Goal: Register for event/course

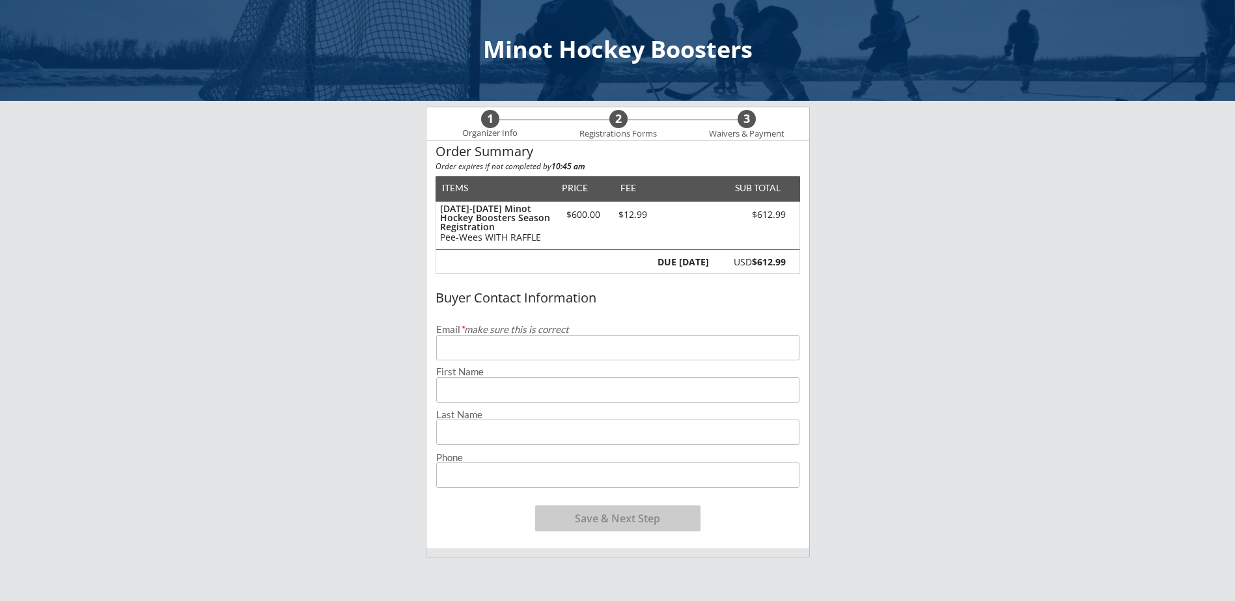
click at [496, 348] on input "email" at bounding box center [617, 347] width 363 height 25
type input "[EMAIL_ADDRESS][DOMAIN_NAME]"
type input "[PERSON_NAME]"
type input "A [PERSON_NAME]"
type input "[PHONE_NUMBER]"
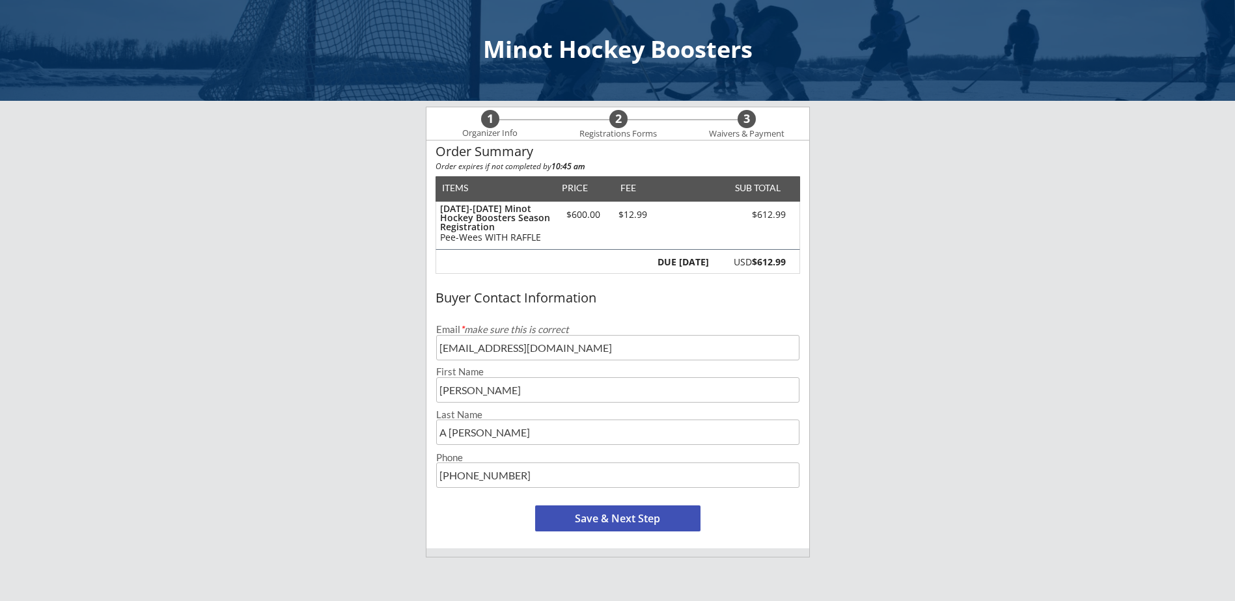
drag, startPoint x: 447, startPoint y: 438, endPoint x: 432, endPoint y: 434, distance: 15.5
click at [432, 434] on div "Last Name" at bounding box center [617, 425] width 382 height 40
type input "[PERSON_NAME]"
click at [615, 523] on button "Save & Next Step" at bounding box center [617, 519] width 165 height 26
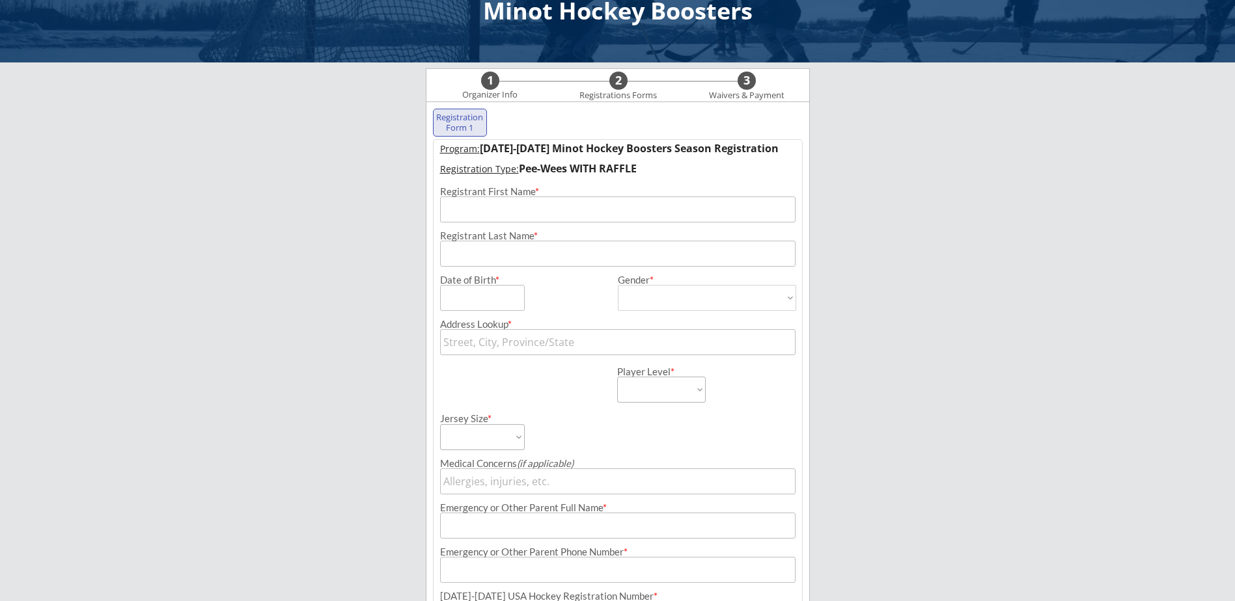
scroll to position [94, 0]
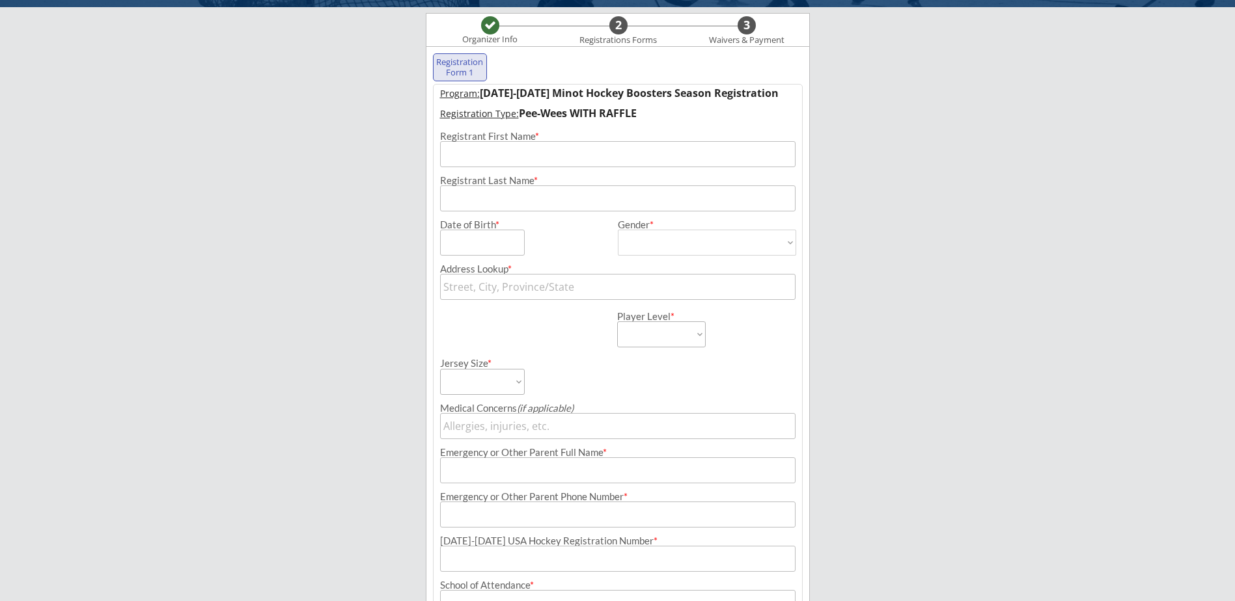
click at [528, 157] on input "input" at bounding box center [617, 154] width 355 height 26
type input "Kroix"
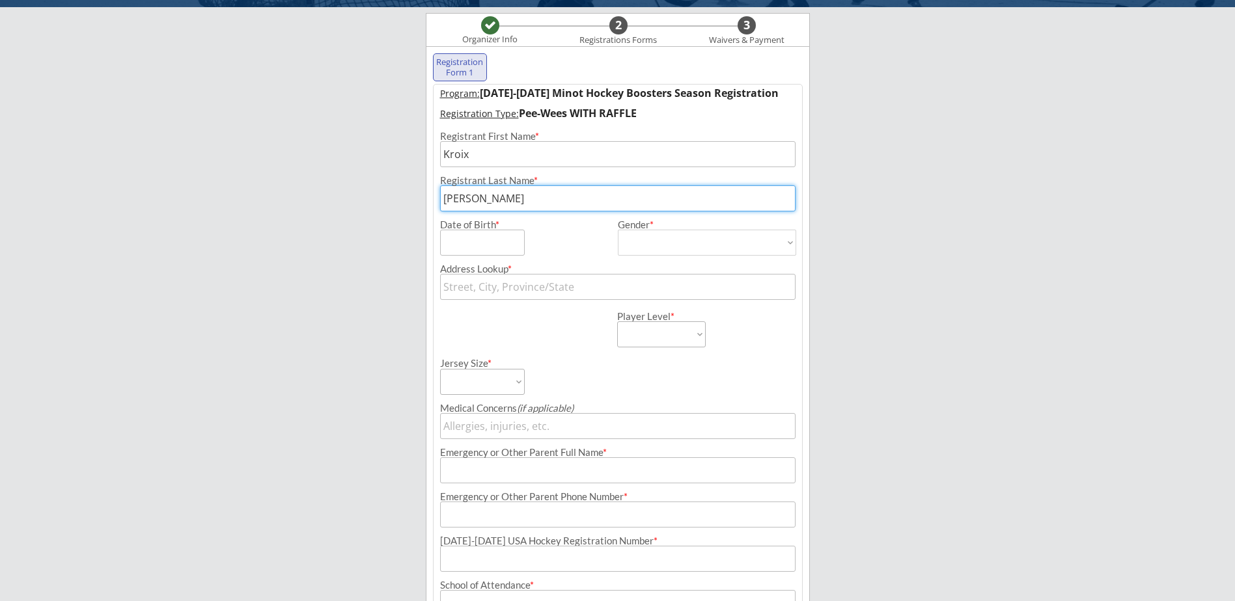
type input "[PERSON_NAME]"
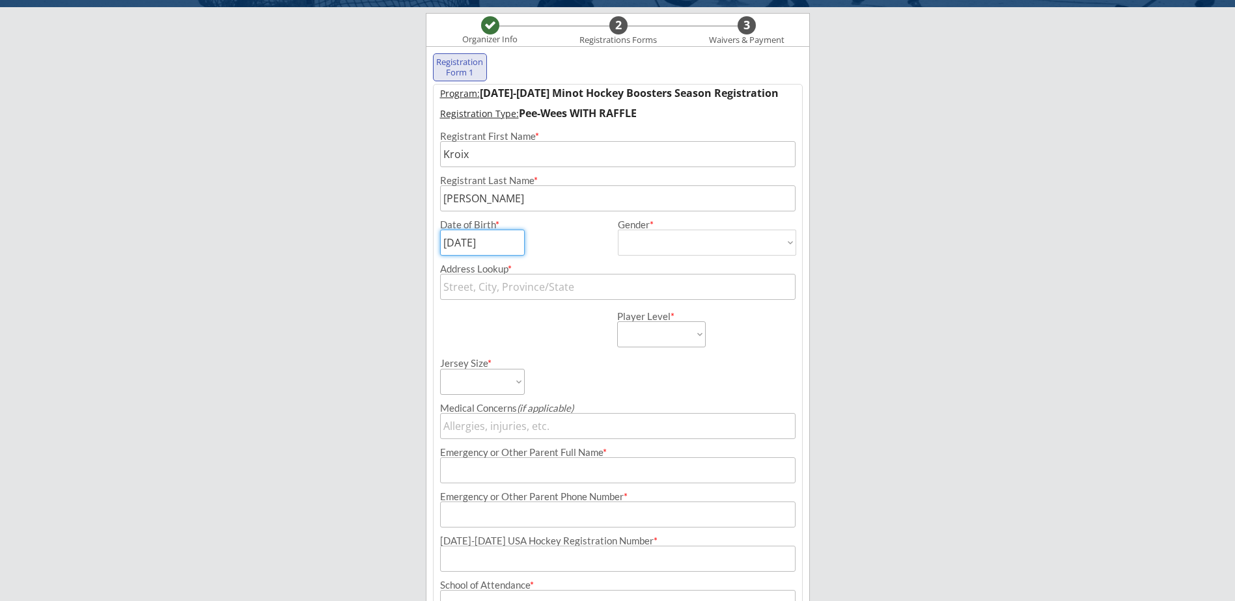
type input "[DATE]"
click at [706, 242] on select "[DEMOGRAPHIC_DATA] [DEMOGRAPHIC_DATA]" at bounding box center [707, 243] width 178 height 26
select select ""[DEMOGRAPHIC_DATA]""
click at [618, 230] on select "[DEMOGRAPHIC_DATA] [DEMOGRAPHIC_DATA]" at bounding box center [707, 243] width 178 height 26
type input "[DEMOGRAPHIC_DATA]"
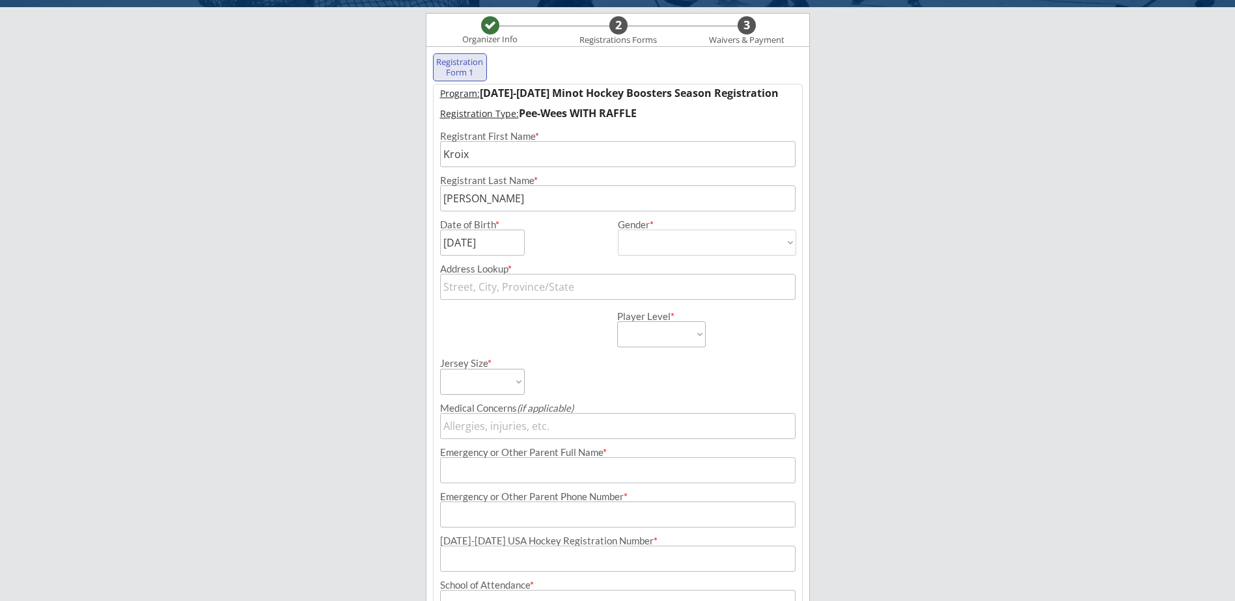
click at [649, 336] on select "Learn to Play Boys Learn to Play Girls Maroon Mites Gold/White Mites Squirts Pe…" at bounding box center [661, 335] width 89 height 26
select select ""Pee-Wees""
click at [617, 322] on select "Learn to Play Boys Learn to Play Girls Maroon Mites Gold/White Mites Squirts Pe…" at bounding box center [661, 335] width 89 height 26
click at [545, 285] on input "text" at bounding box center [617, 287] width 355 height 26
type input "[STREET_ADDRESS]"
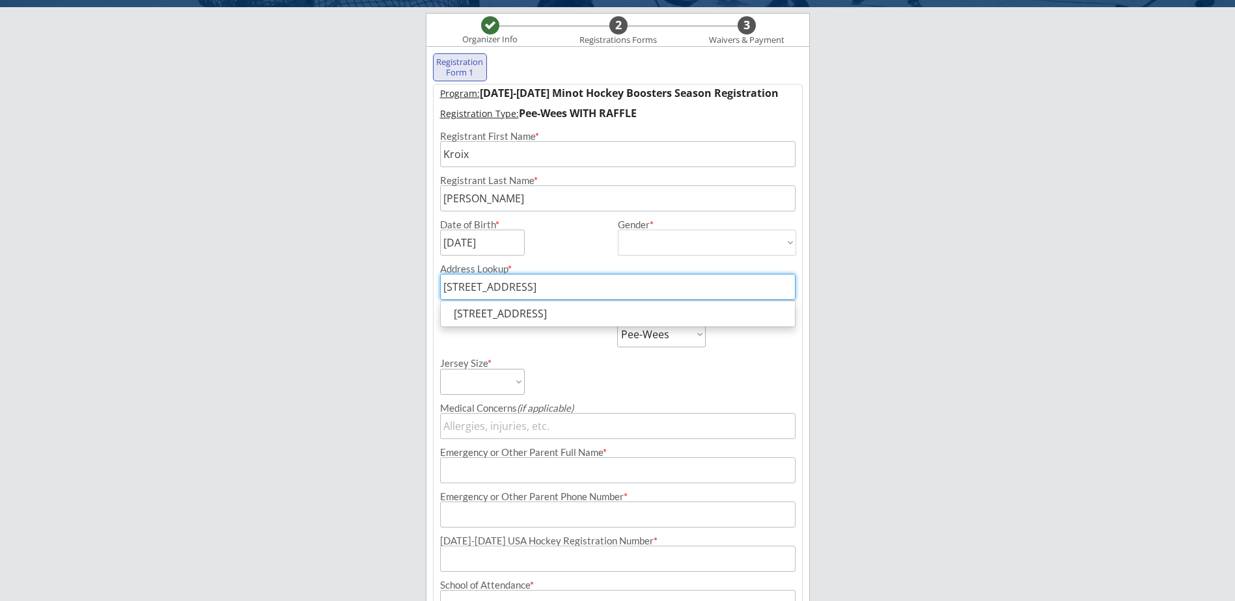
drag, startPoint x: 632, startPoint y: 287, endPoint x: 581, endPoint y: 291, distance: 51.6
click at [581, 291] on input "[STREET_ADDRESS]" at bounding box center [617, 287] width 355 height 26
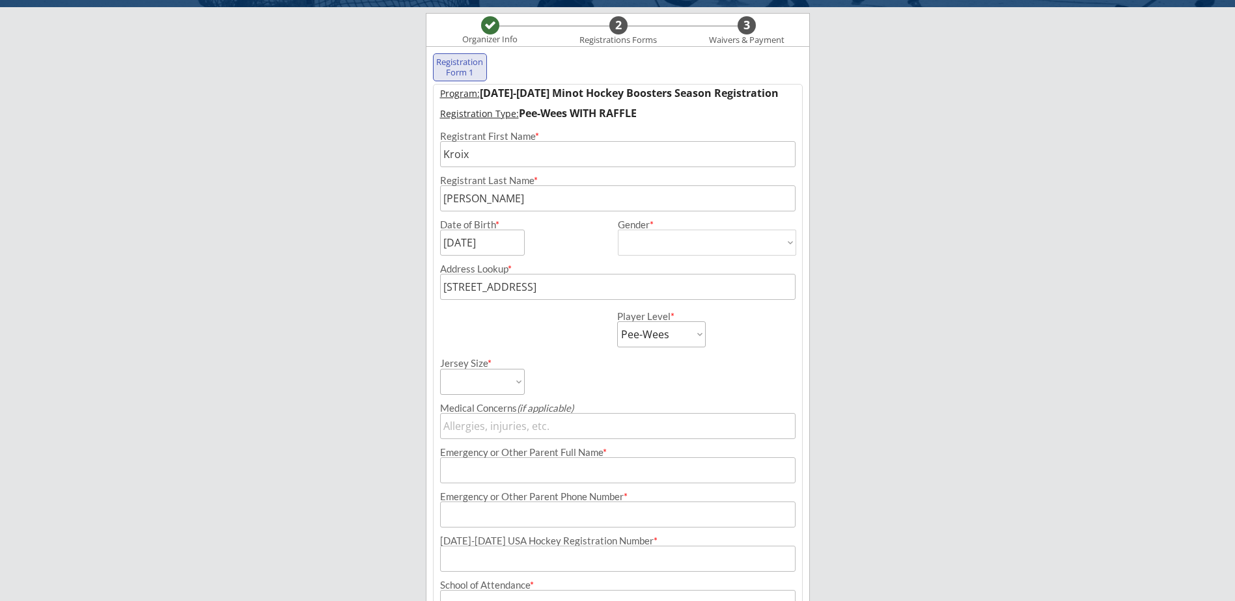
click at [722, 389] on div "Jersey Size * Adult Small Adult Medium Adult Large Adult XL Goalie Cut" at bounding box center [617, 372] width 368 height 48
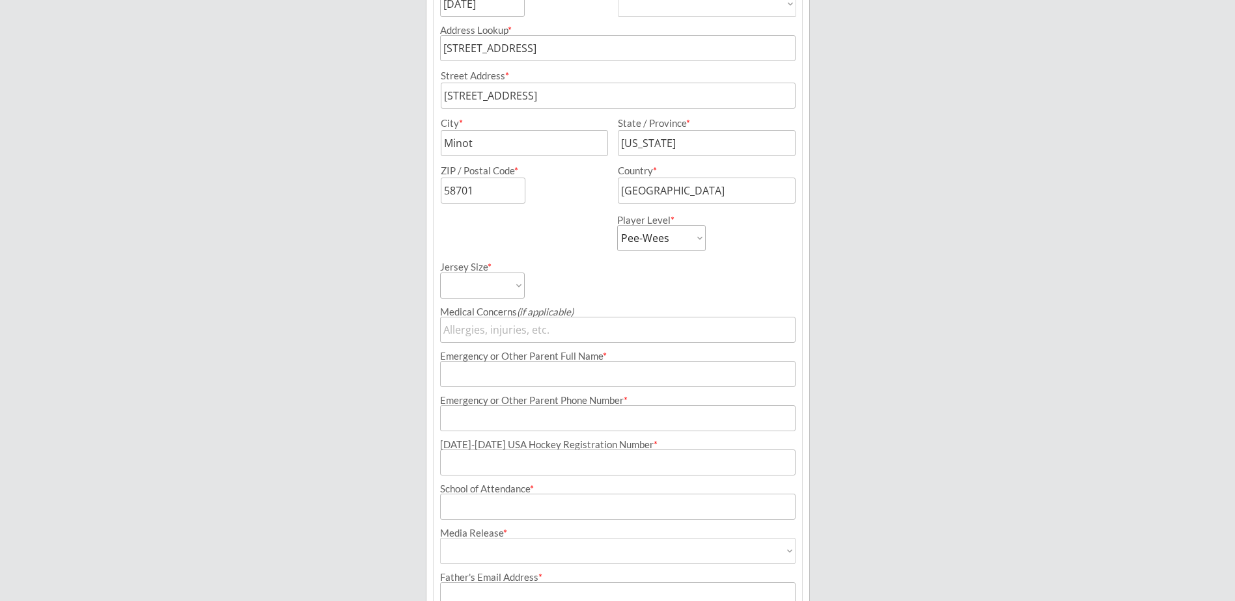
scroll to position [322, 0]
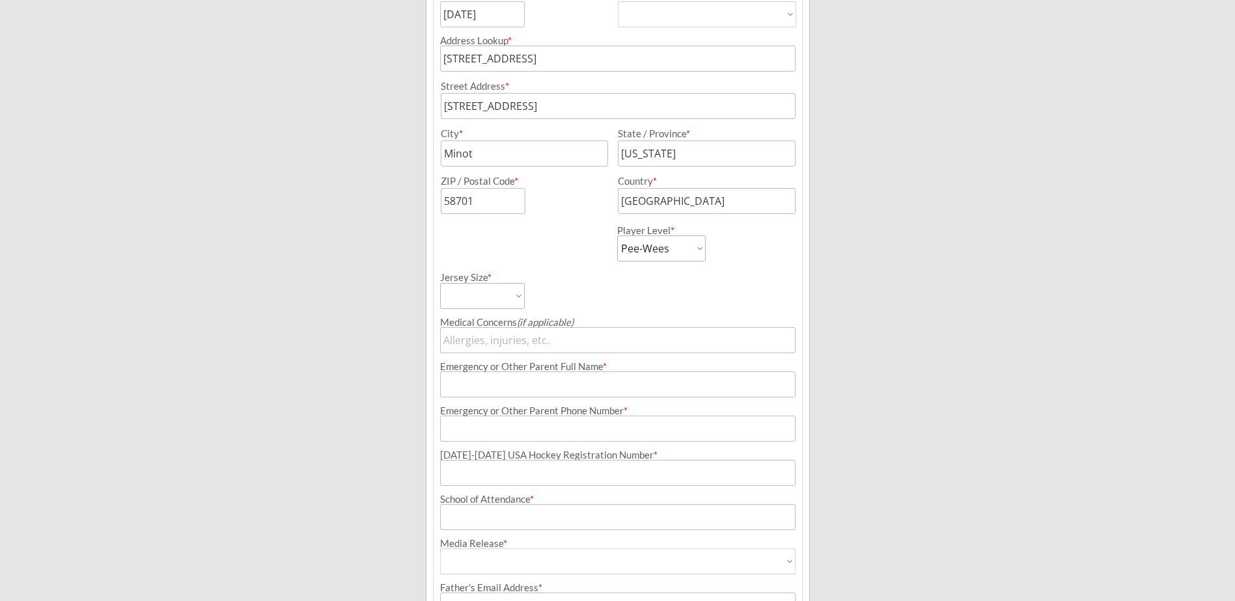
click at [523, 298] on select "Adult Small Adult Medium Adult Large Adult XL Goalie Cut" at bounding box center [482, 296] width 85 height 26
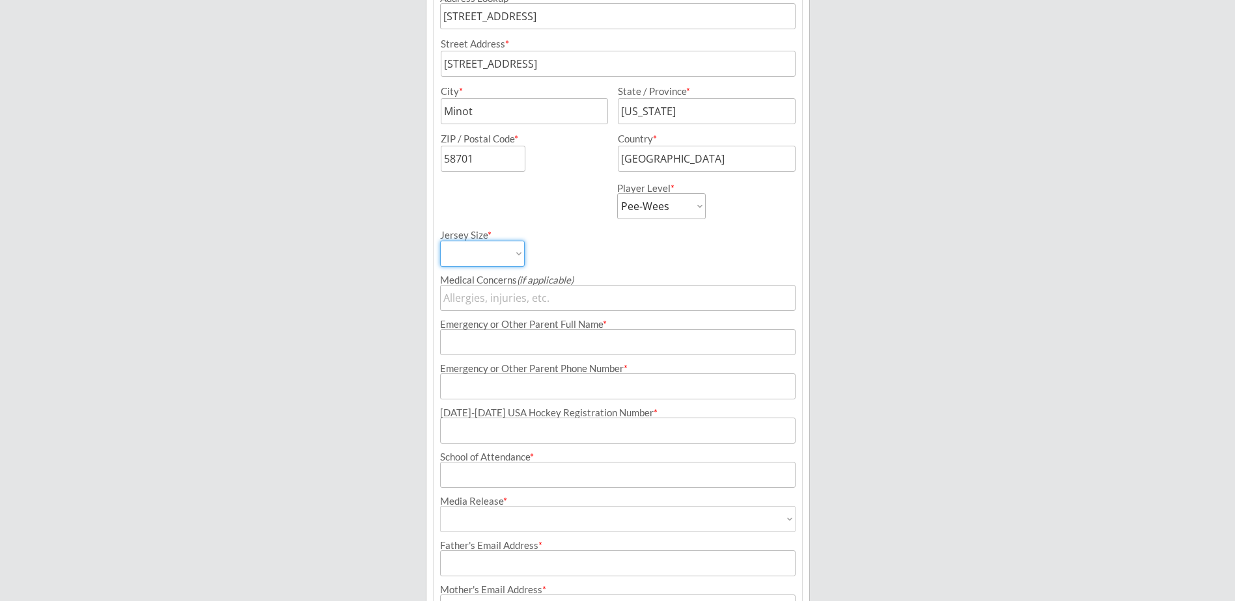
scroll to position [387, 0]
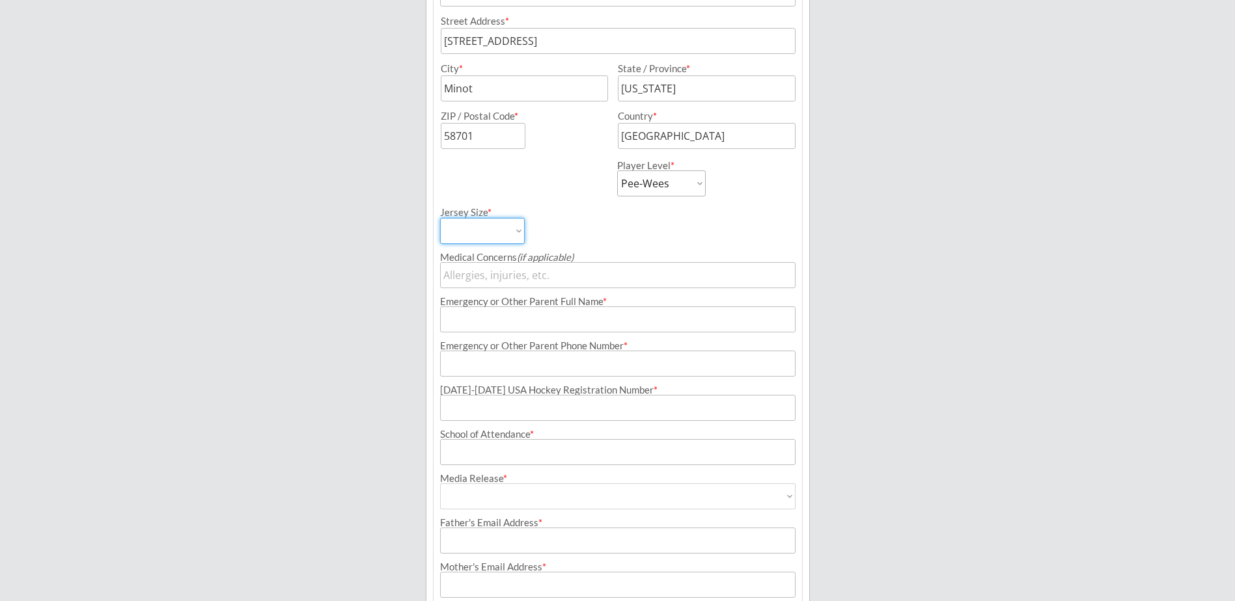
click at [514, 234] on select "Adult Small Adult Medium Adult Large Adult XL Goalie Cut" at bounding box center [482, 231] width 85 height 26
select select ""Adult Medium""
click at [440, 218] on select "Adult Small Adult Medium Adult Large Adult XL Goalie Cut" at bounding box center [482, 231] width 85 height 26
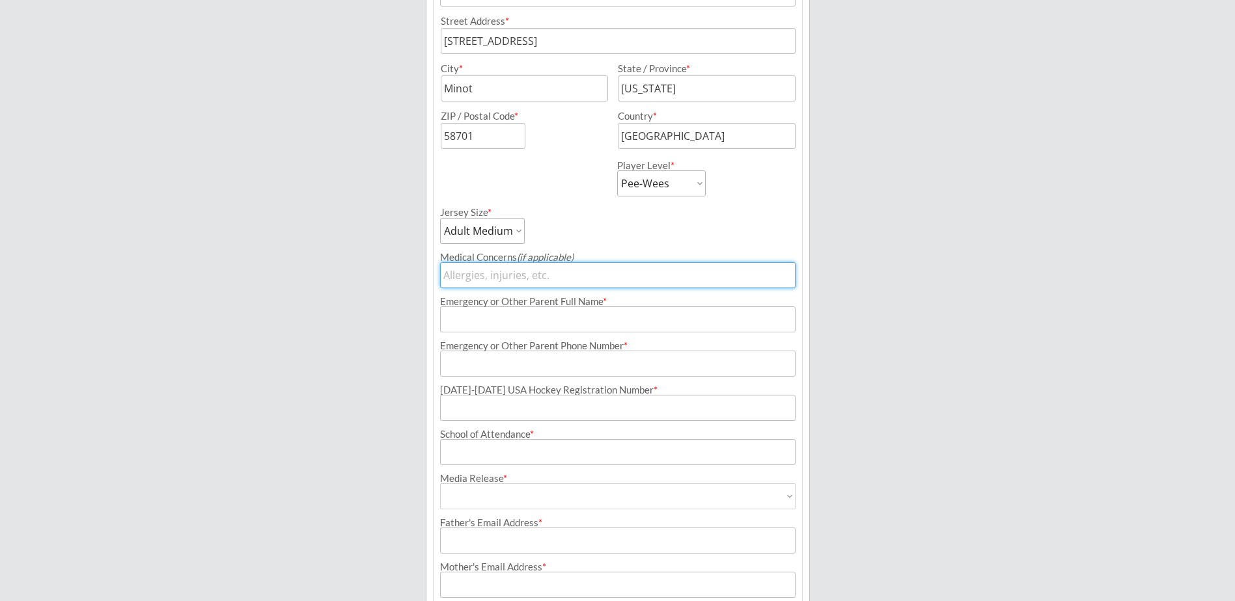
click at [535, 274] on input "input" at bounding box center [617, 275] width 355 height 26
type input "Asthma"
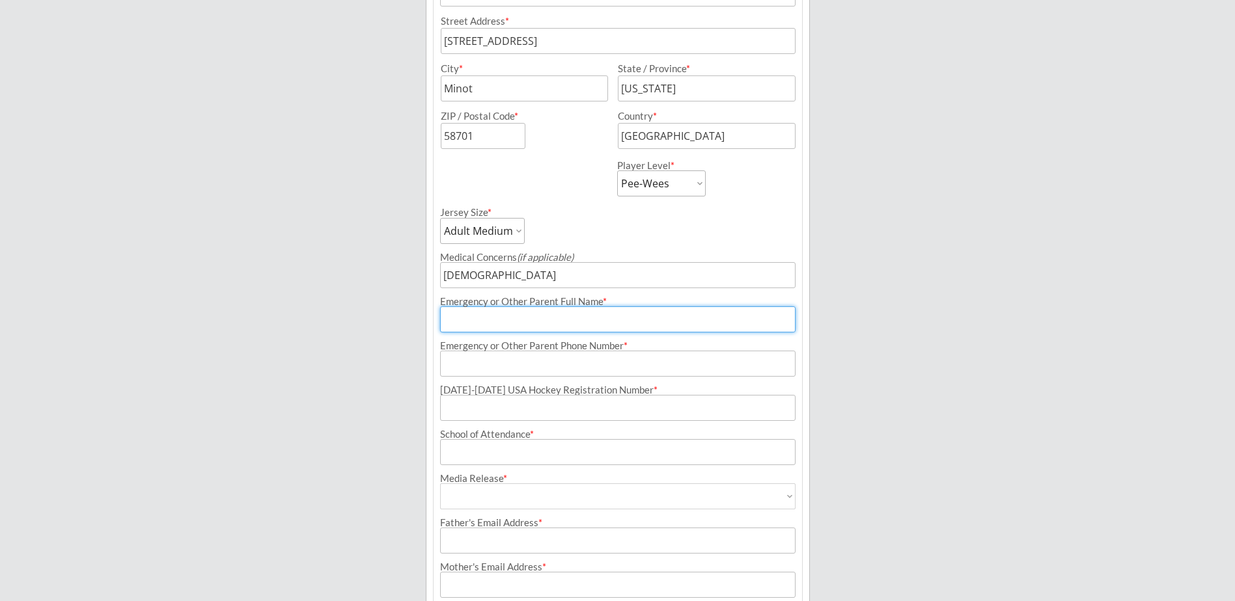
click at [514, 316] on input "input" at bounding box center [617, 320] width 355 height 26
type input "[PERSON_NAME]"
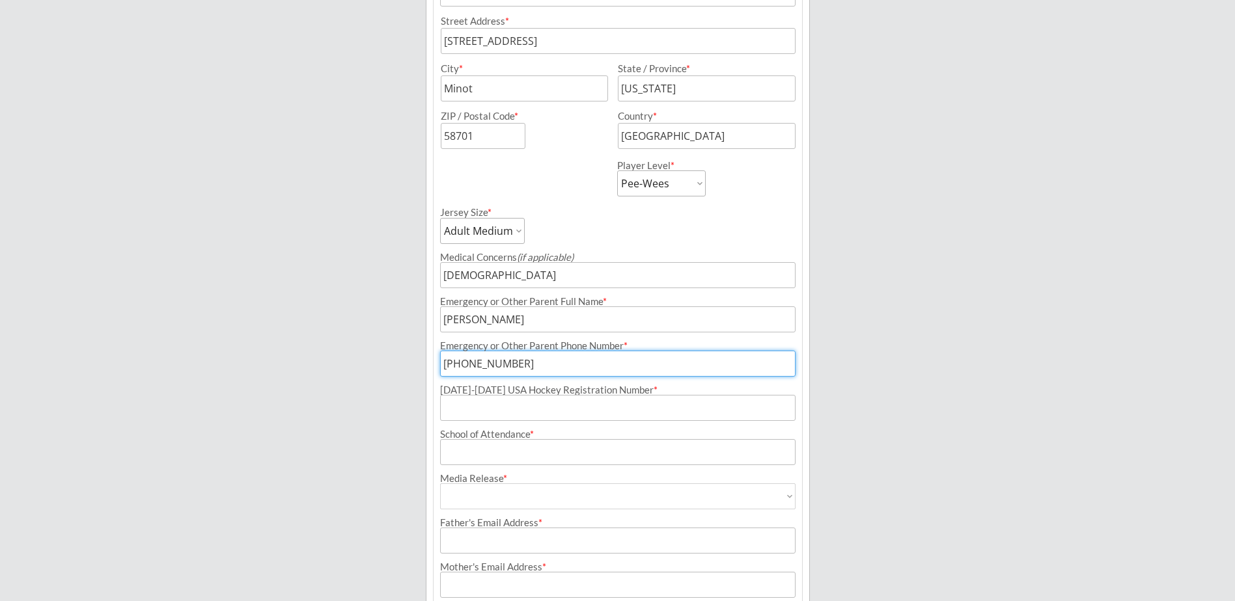
type input "[PHONE_NUMBER]"
click at [528, 418] on input "input" at bounding box center [617, 408] width 355 height 26
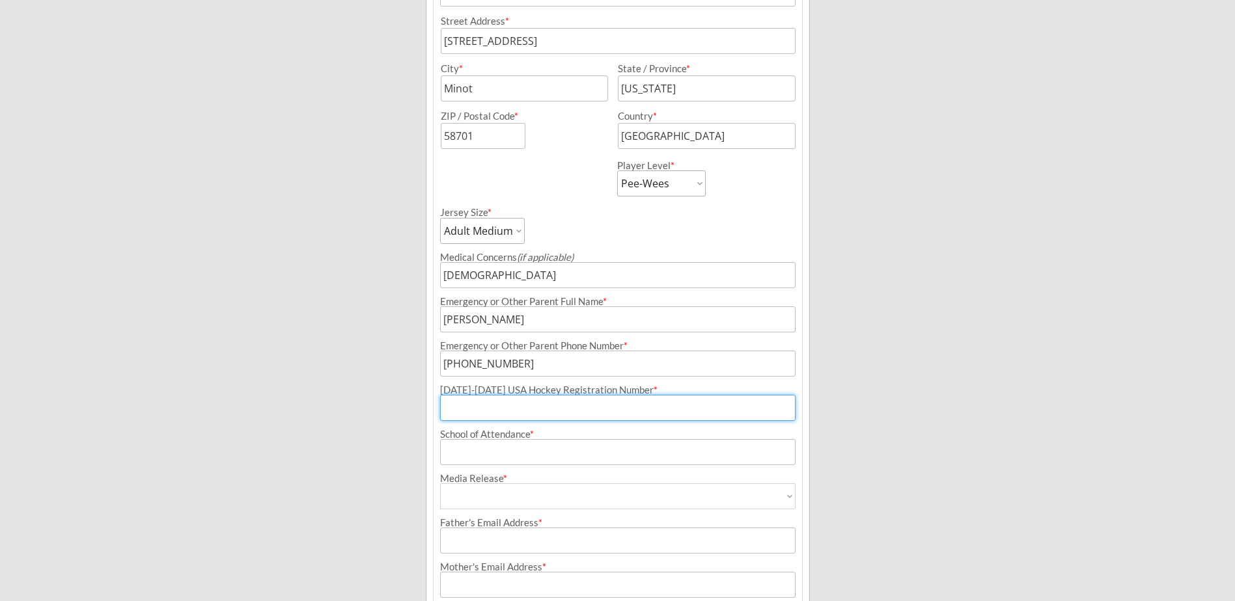
paste input "246601441ABERL"
type input "246601441ABERL"
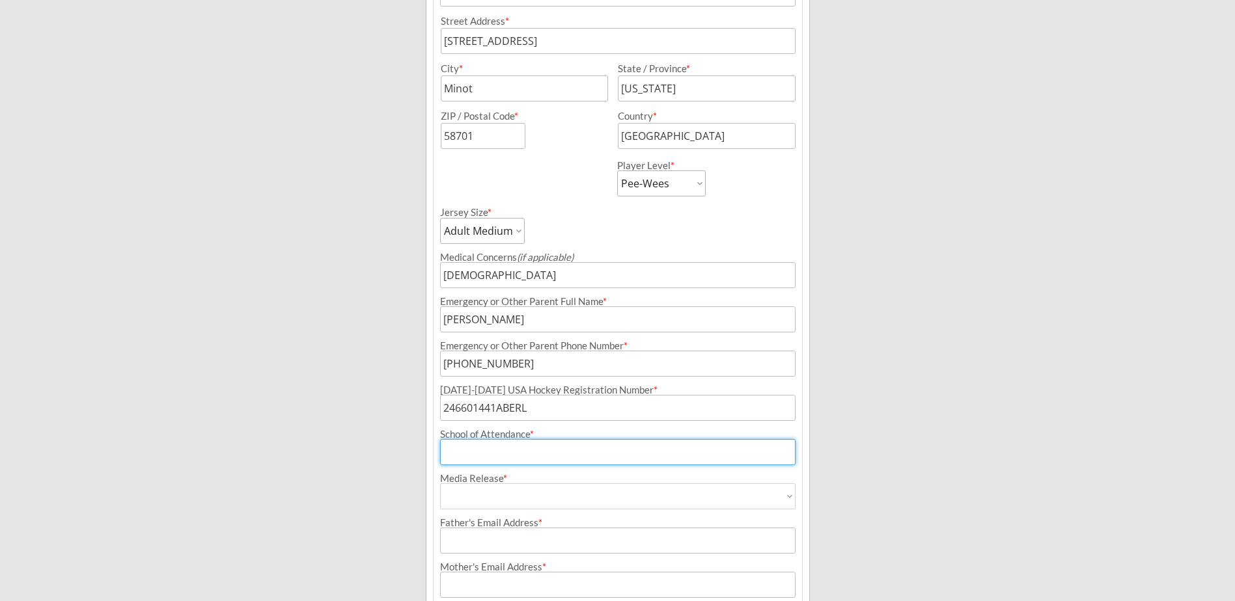
click at [495, 455] on input "input" at bounding box center [617, 452] width 355 height 26
type input "South Prairie"
click at [509, 494] on select "Yes No" at bounding box center [617, 497] width 355 height 26
select select ""Yes""
click at [440, 484] on select "Yes No" at bounding box center [617, 497] width 355 height 26
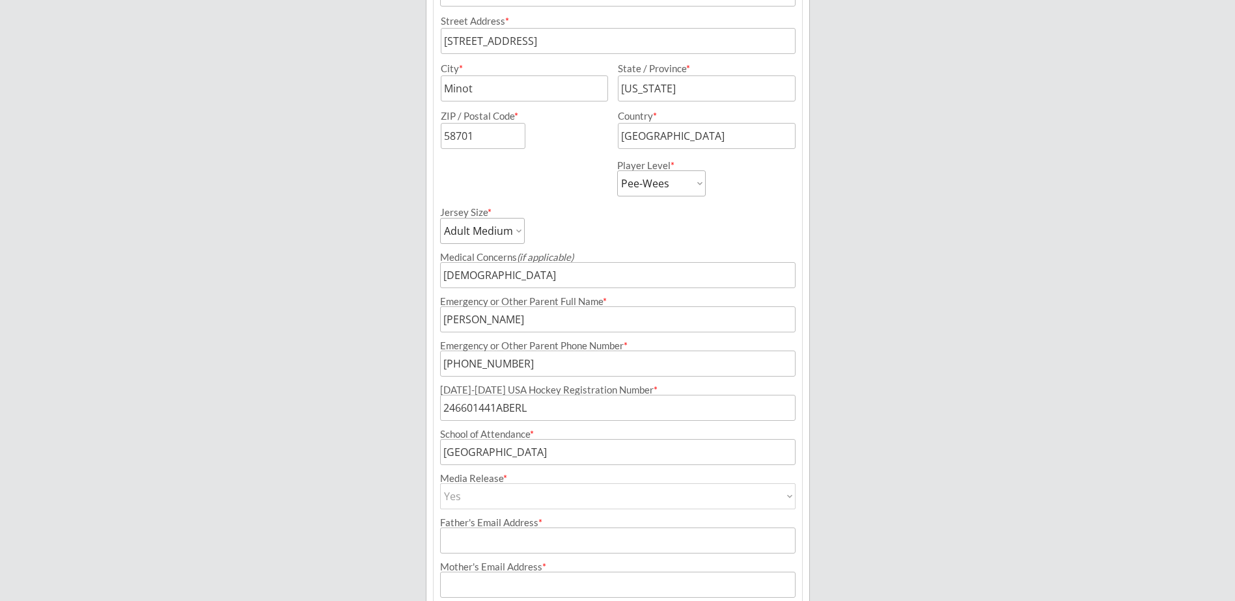
type input "Yes"
click at [471, 546] on input "input" at bounding box center [617, 541] width 355 height 26
type input "[PERSON_NAME][EMAIL_ADDRESS][PERSON_NAME][DOMAIN_NAME]"
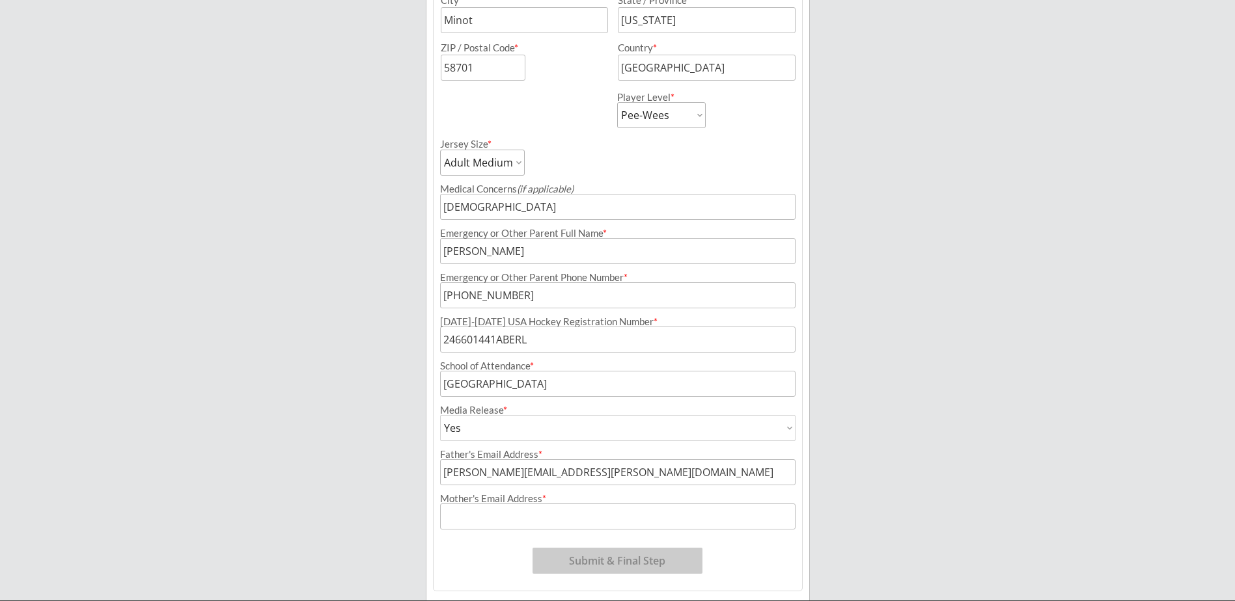
scroll to position [499, 0]
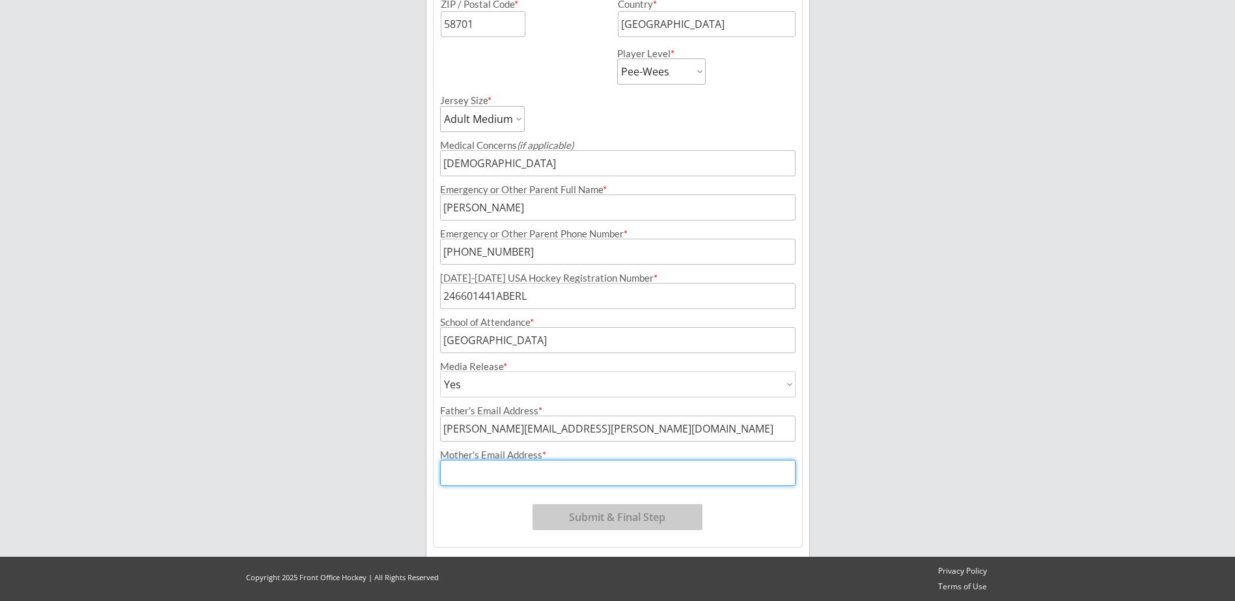
click at [514, 472] on input "input" at bounding box center [617, 473] width 355 height 26
click at [529, 471] on input "input" at bounding box center [617, 473] width 355 height 26
type input "[EMAIL_ADDRESS][DOMAIN_NAME]"
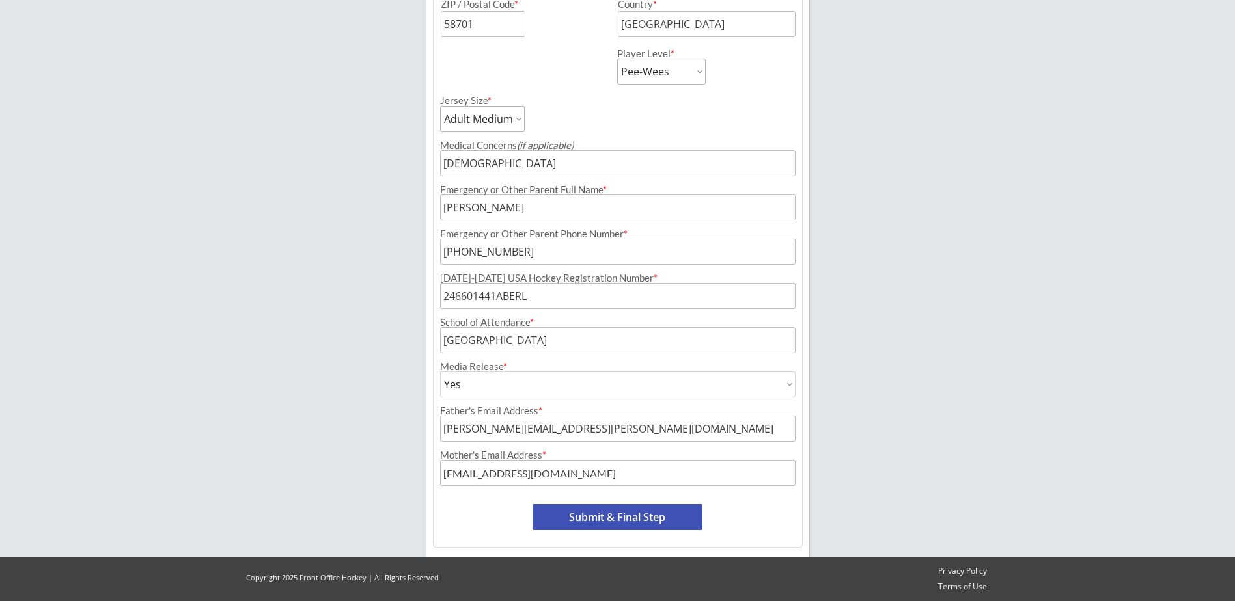
click at [592, 501] on div "Program: 2025-2026 Minot Hockey Boosters Season Registration Registration Type:…" at bounding box center [618, 113] width 370 height 870
click at [590, 510] on button "Submit & Final Step" at bounding box center [617, 517] width 170 height 26
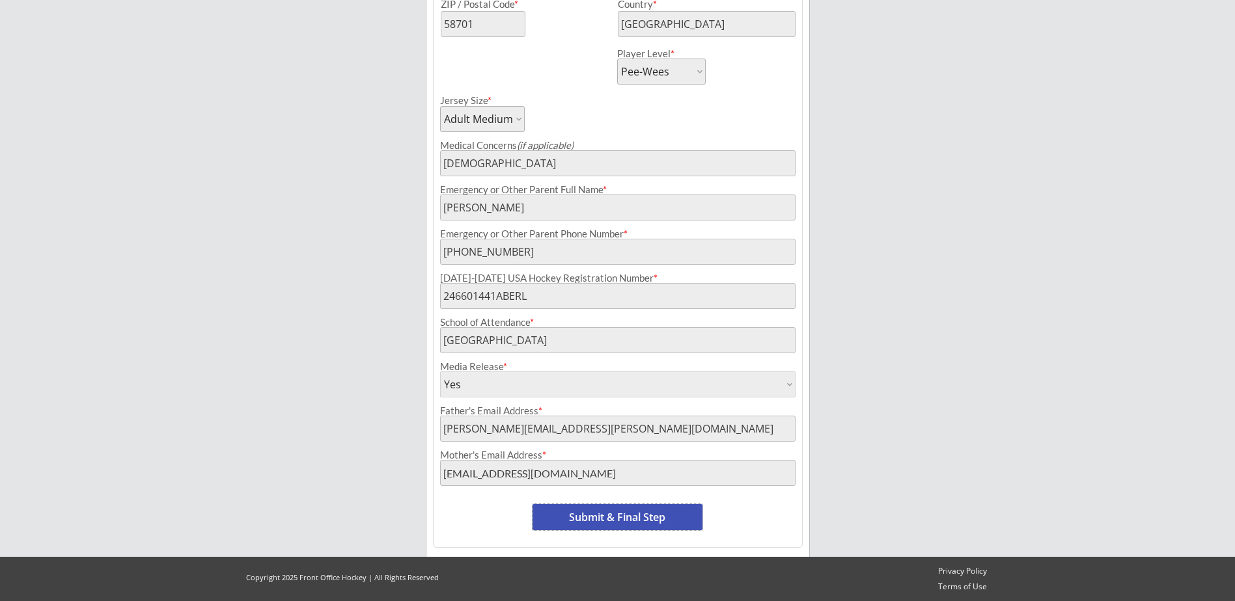
click at [596, 525] on button "Submit & Final Step" at bounding box center [617, 517] width 170 height 26
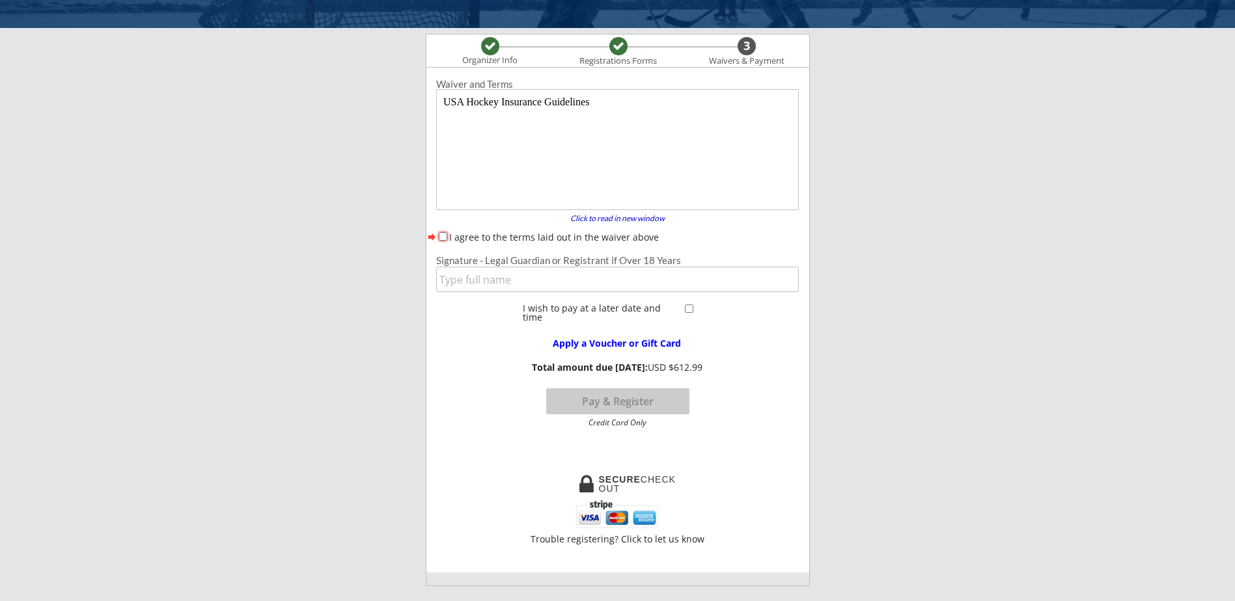
scroll to position [42, 0]
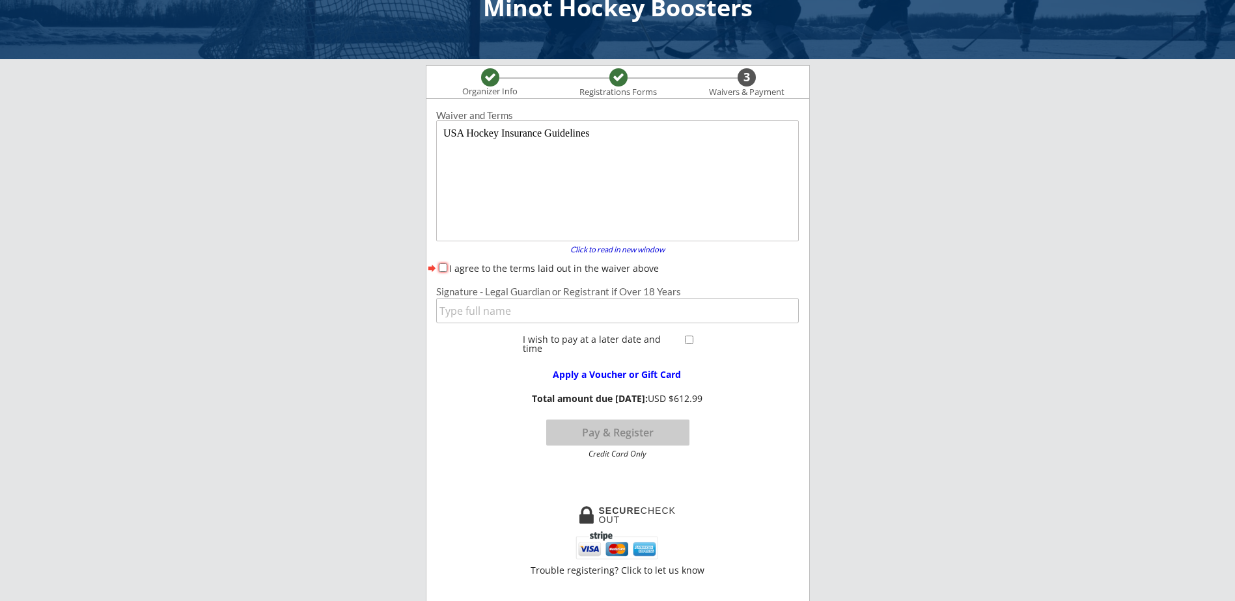
click at [437, 269] on div "I agree to the terms laid out in the waiver above" at bounding box center [617, 269] width 363 height 14
click at [443, 264] on input "I agree to the terms laid out in the waiver above" at bounding box center [443, 268] width 8 height 8
checkbox input "true"
click at [463, 313] on input "input" at bounding box center [617, 310] width 363 height 25
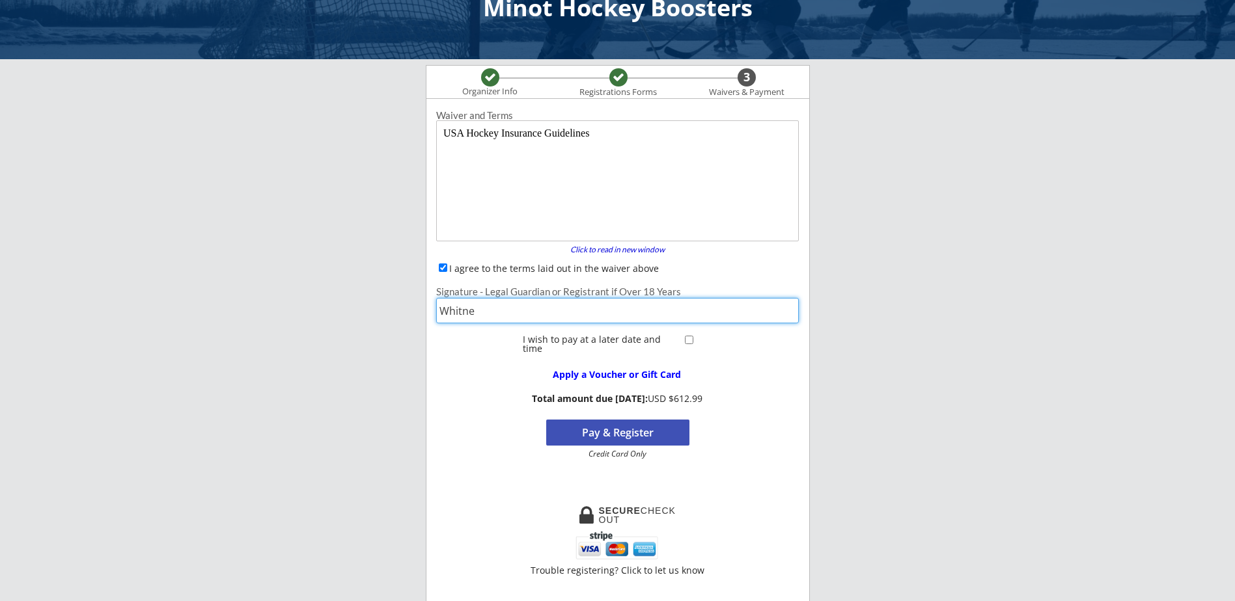
type input "WHITNEY ABERLE"
click at [609, 430] on button "Pay & Register" at bounding box center [617, 433] width 143 height 26
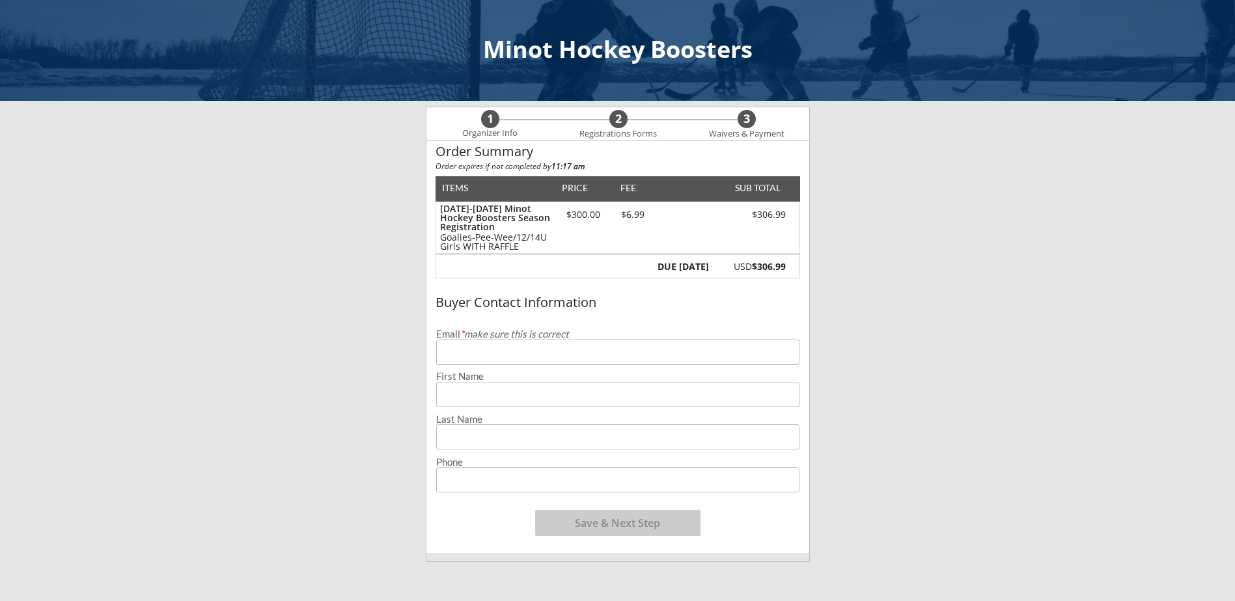
click at [516, 357] on input "email" at bounding box center [617, 352] width 363 height 25
type input "kroix"
drag, startPoint x: 557, startPoint y: 351, endPoint x: 321, endPoint y: 338, distance: 236.6
click at [321, 338] on div "Minot Hockey Boosters 1 Organizer Info 2 Registrations Forms 3 Waivers & Paymen…" at bounding box center [617, 464] width 1235 height 929
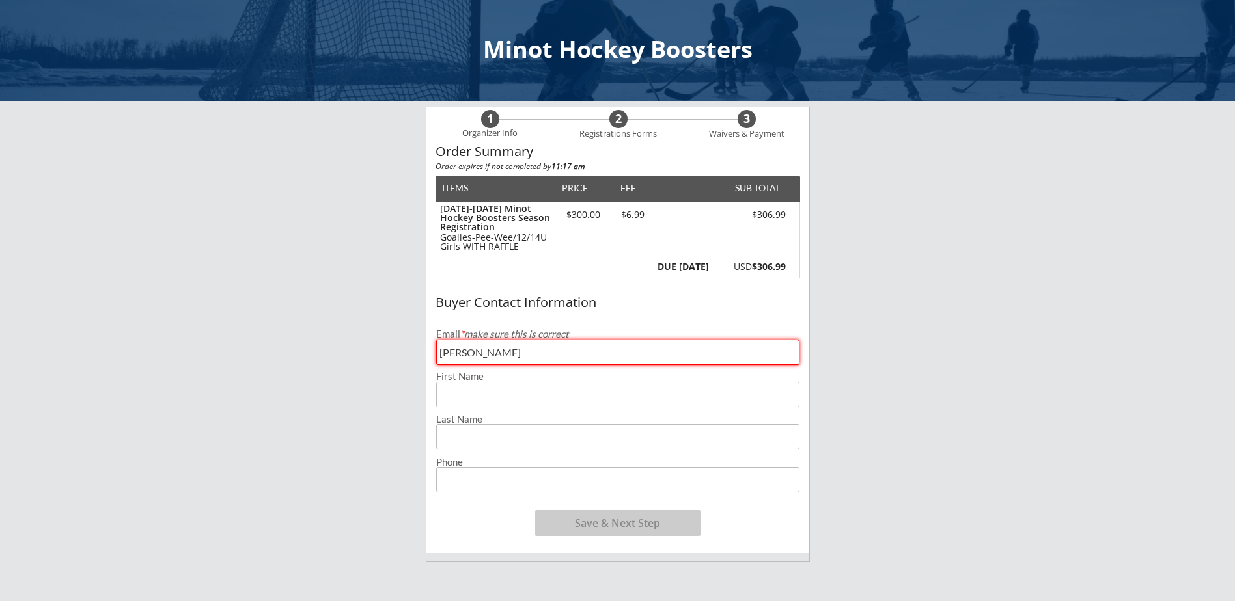
type input "[EMAIL_ADDRESS][DOMAIN_NAME]"
type input "[PERSON_NAME]"
type input "[PHONE_NUMBER]"
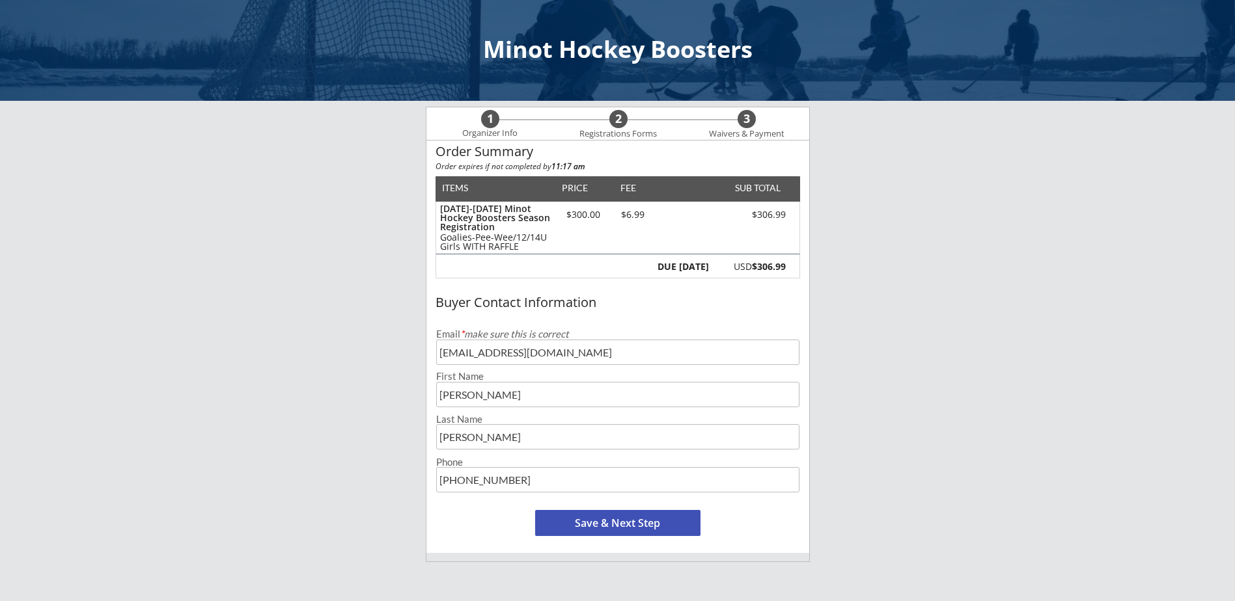
click at [585, 527] on button "Save & Next Step" at bounding box center [617, 523] width 165 height 26
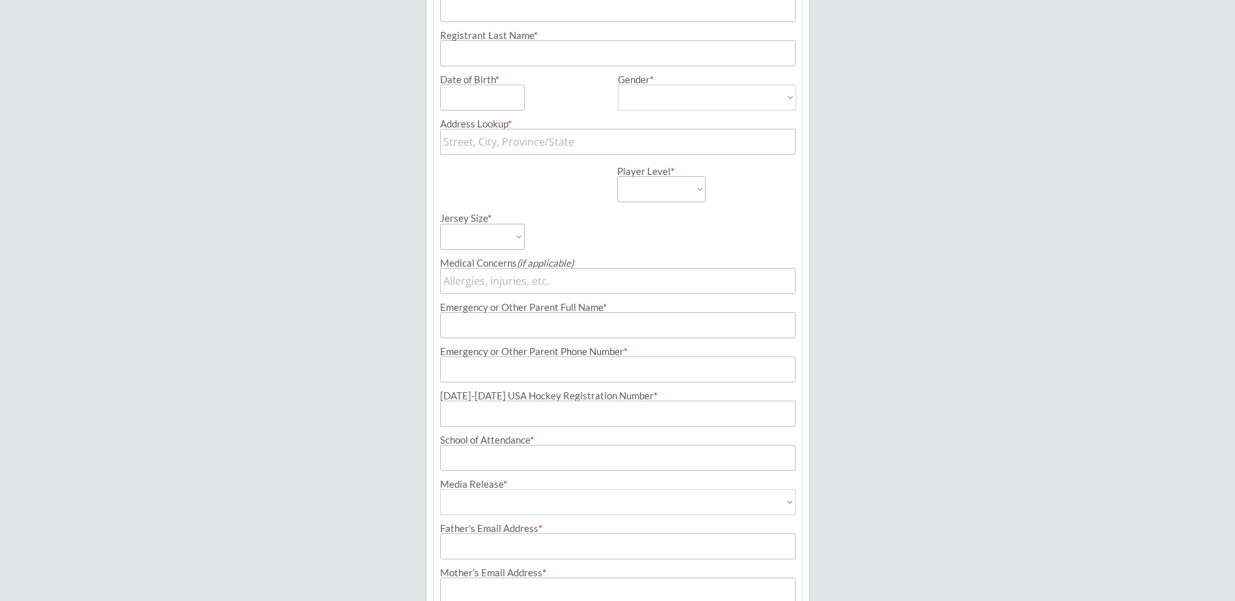
scroll to position [137, 0]
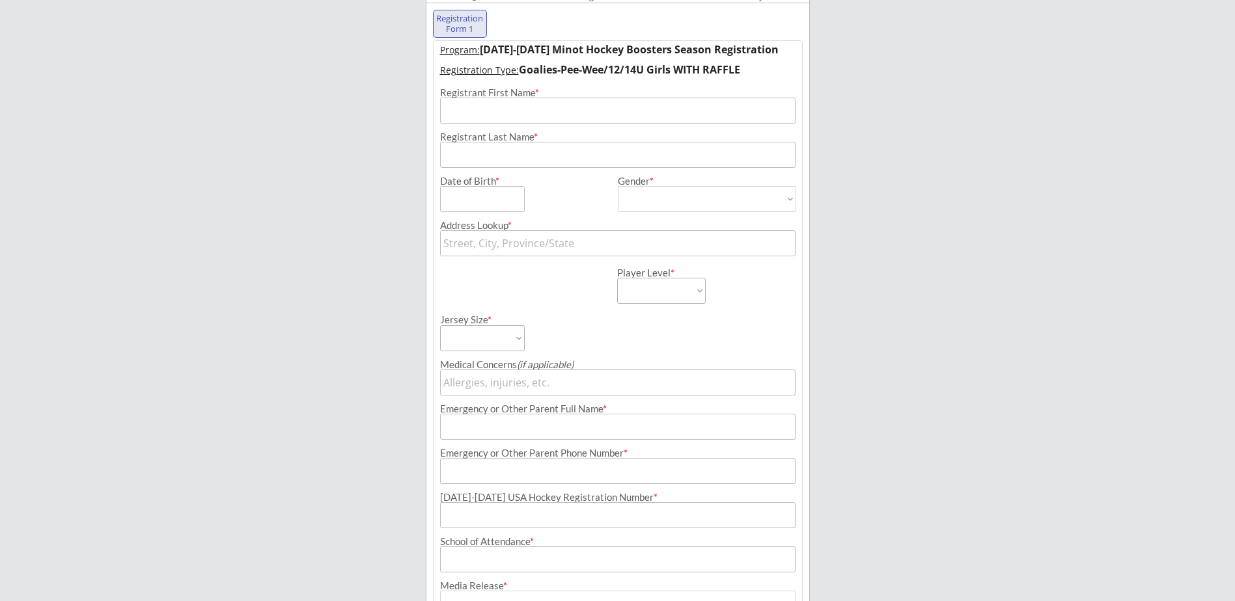
click at [475, 124] on div "Registrant Last Name *" at bounding box center [617, 146] width 368 height 44
click at [475, 117] on input "input" at bounding box center [617, 111] width 355 height 26
type input "Kroix"
type input "[PERSON_NAME]"
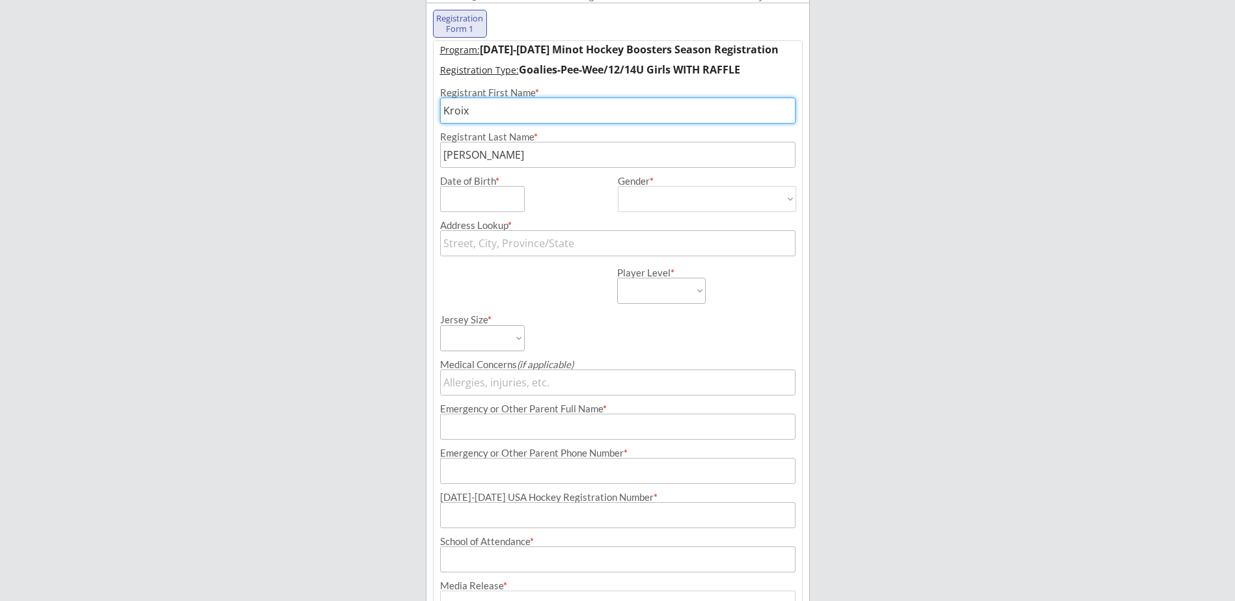
type input "Kroix [PERSON_NAME]"
click at [504, 200] on input "input" at bounding box center [482, 199] width 85 height 26
drag, startPoint x: 504, startPoint y: 200, endPoint x: 430, endPoint y: 203, distance: 74.3
click at [430, 203] on div "Registration Form 1 Program: [DATE]-[DATE] Minot Hockey Boosters Season Registr…" at bounding box center [618, 390] width 384 height 775
type input "[DATE]"
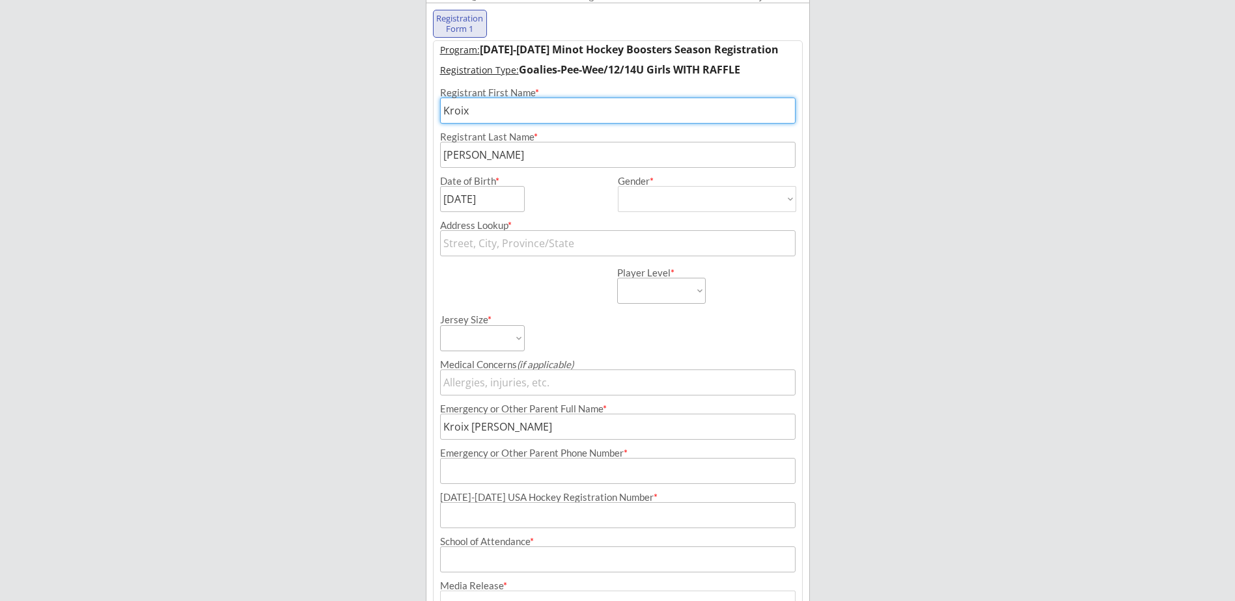
click at [724, 208] on select "[DEMOGRAPHIC_DATA] [DEMOGRAPHIC_DATA]" at bounding box center [707, 199] width 178 height 26
select select ""[DEMOGRAPHIC_DATA]""
click at [618, 186] on select "[DEMOGRAPHIC_DATA] [DEMOGRAPHIC_DATA]" at bounding box center [707, 199] width 178 height 26
type input "[DEMOGRAPHIC_DATA]"
click at [547, 250] on input "text" at bounding box center [617, 243] width 355 height 26
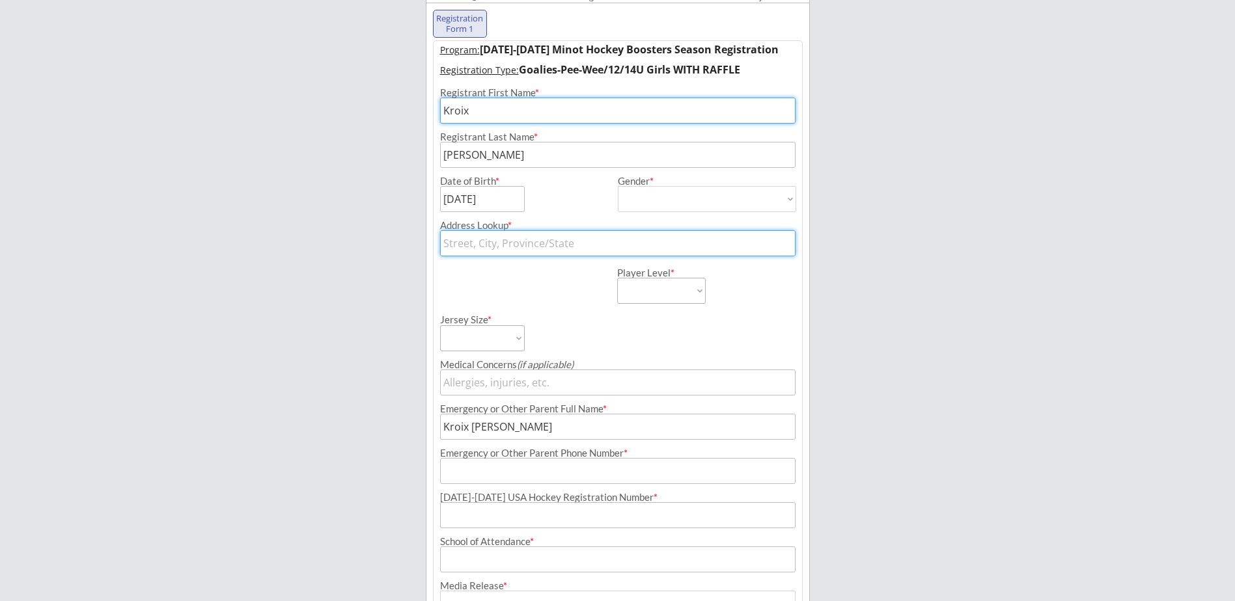
type input "[STREET_ADDRESS]"
type input "[EMAIL_ADDRESS][DOMAIN_NAME]"
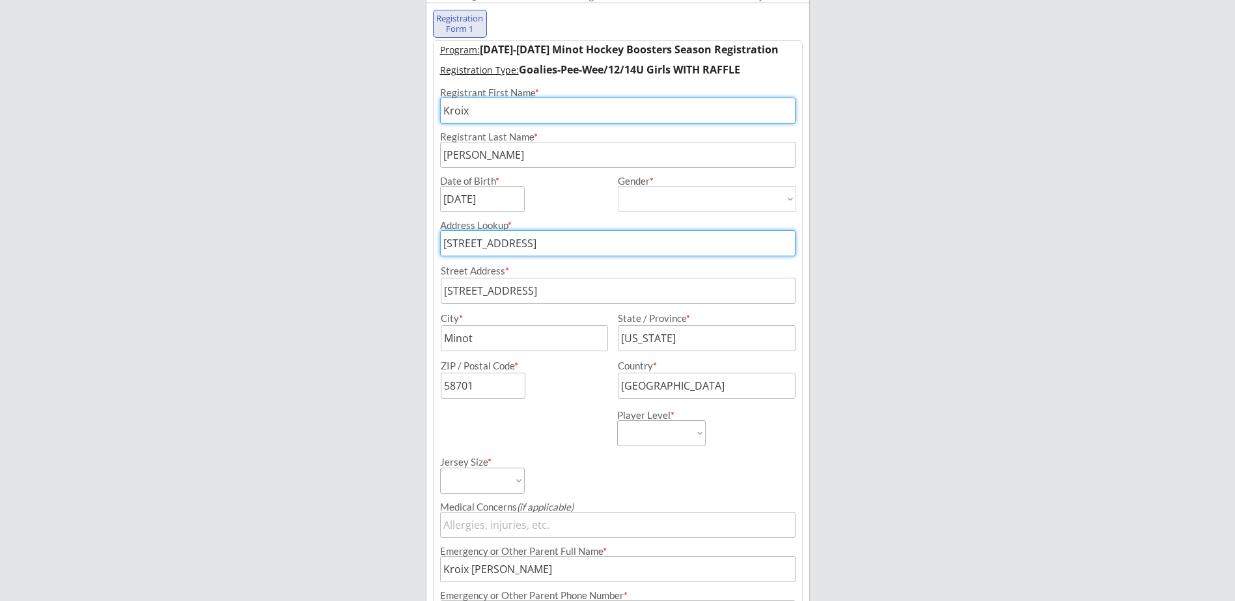
drag, startPoint x: 620, startPoint y: 246, endPoint x: 526, endPoint y: 251, distance: 94.5
click at [526, 251] on input "[STREET_ADDRESS]" at bounding box center [617, 243] width 355 height 26
type input "[STREET_ADDRESS]"
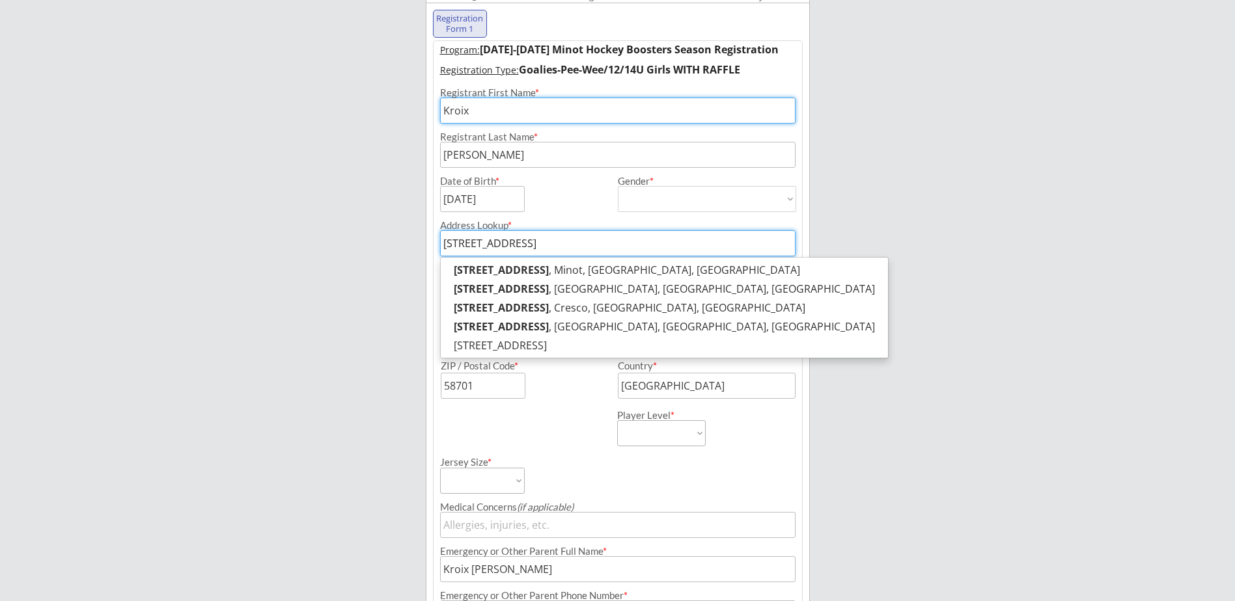
type input "[STREET_ADDRESS]"
click at [371, 290] on div "Minot Hockey Boosters Organizer Info 2 Registrations Forms 3 Waivers & Payment …" at bounding box center [617, 413] width 1235 height 1101
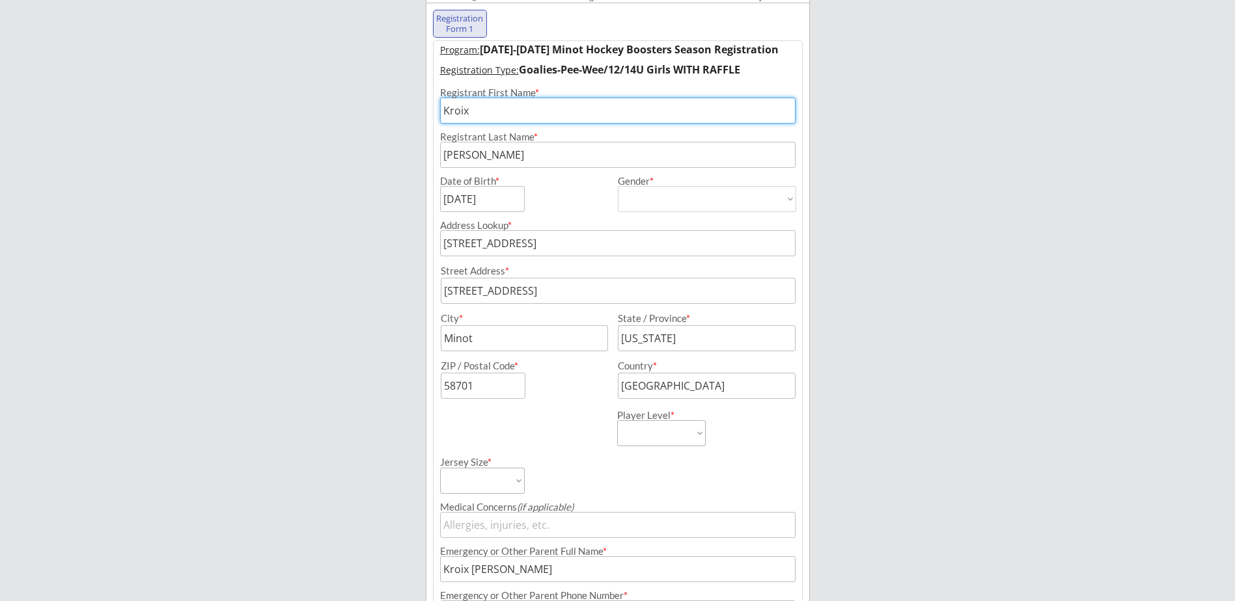
type input "Largo"
type input "[US_STATE]"
type input "33770"
drag, startPoint x: 588, startPoint y: 344, endPoint x: 374, endPoint y: 339, distance: 214.8
click at [374, 339] on div "Minot Hockey Boosters Organizer Info 2 Registrations Forms 3 Waivers & Payment …" at bounding box center [617, 413] width 1235 height 1101
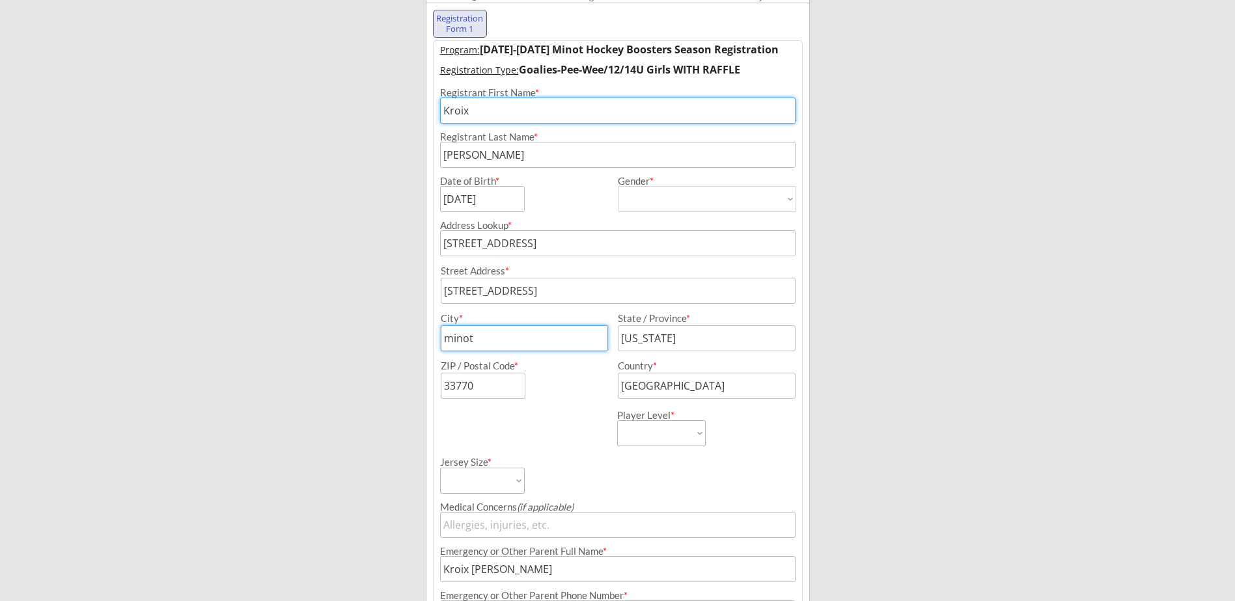
type input "minot"
type input "nd"
type input "58701"
click at [673, 439] on select "Learn to Play Boys Learn to Play Girls Maroon Mites Gold/White Mites Squirts Pe…" at bounding box center [661, 433] width 89 height 26
select select ""Goalies-PW/12U & Up""
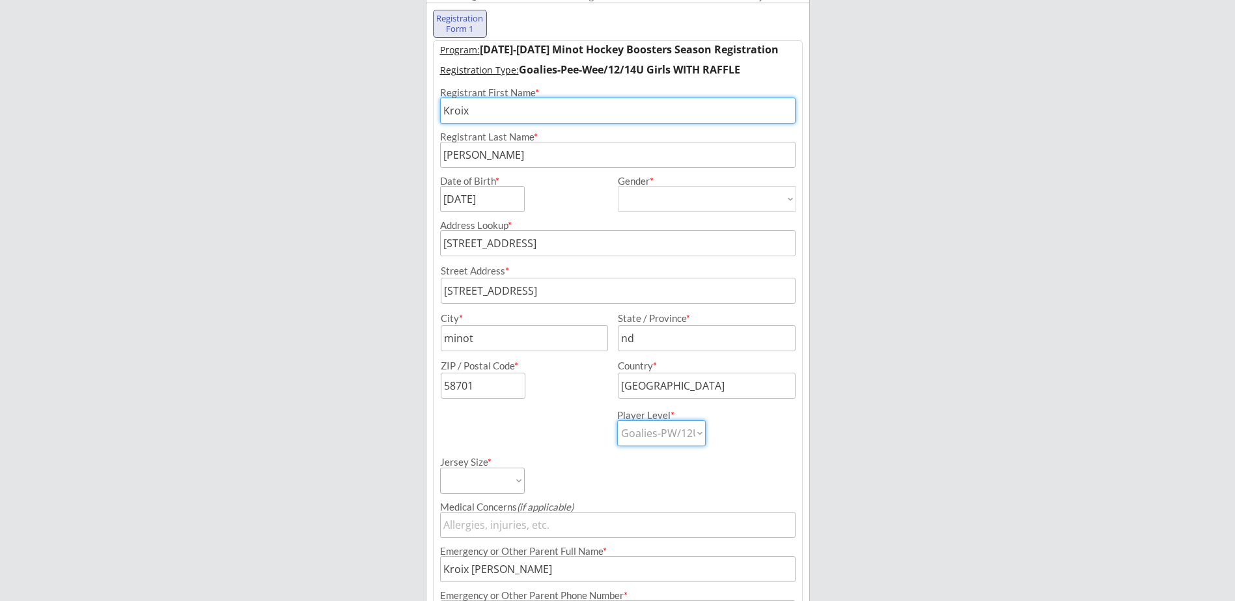
click at [617, 420] on select "Learn to Play Boys Learn to Play Girls Maroon Mites Gold/White Mites Squirts Pe…" at bounding box center [661, 433] width 89 height 26
click at [501, 484] on select "Adult Small Adult Medium Adult Large Adult XL Goalie Cut" at bounding box center [482, 481] width 85 height 26
select select ""Adult Medium""
click at [440, 468] on select "Adult Small Adult Medium Adult Large Adult XL Goalie Cut" at bounding box center [482, 481] width 85 height 26
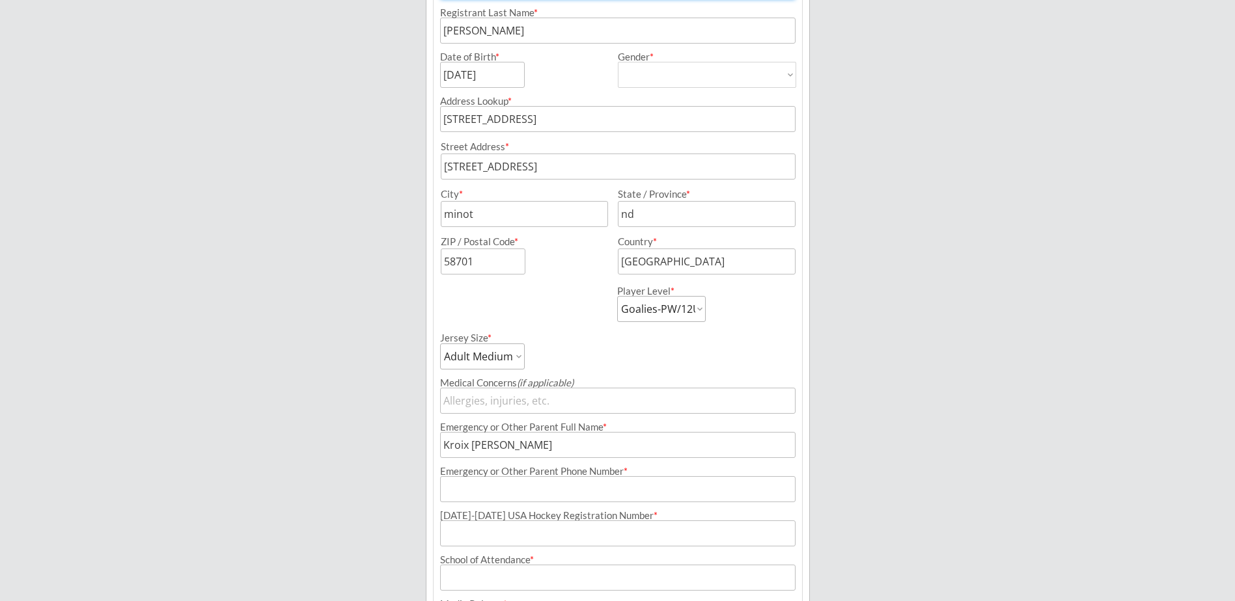
scroll to position [267, 0]
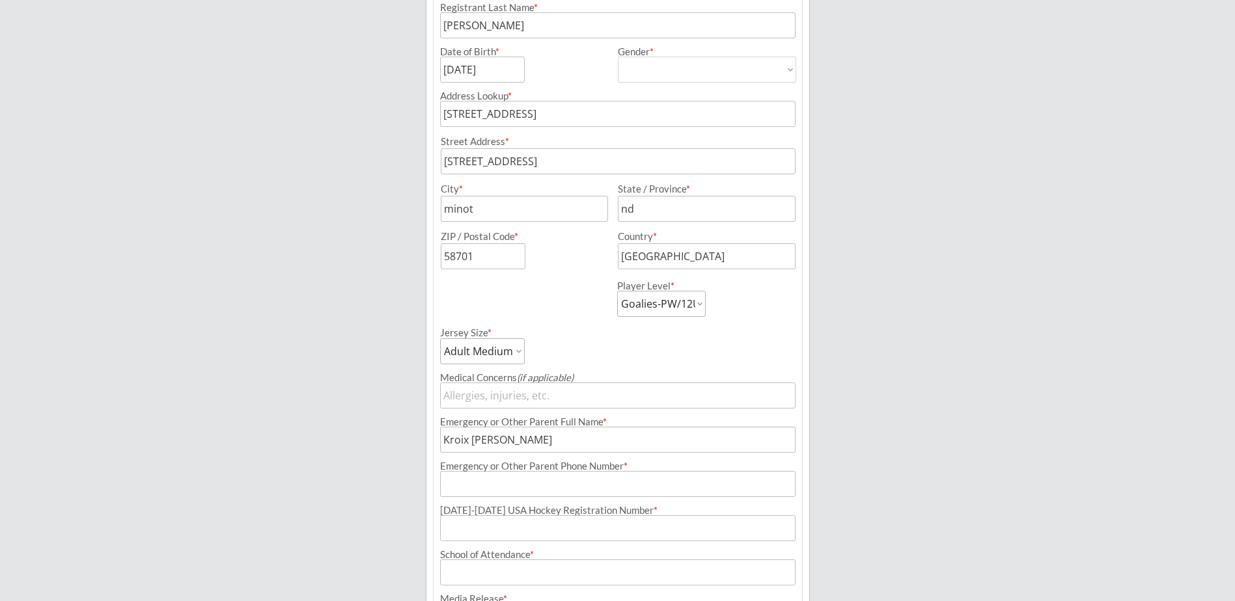
click at [446, 489] on input "input" at bounding box center [617, 484] width 355 height 26
type input "[PHONE_NUMBER]"
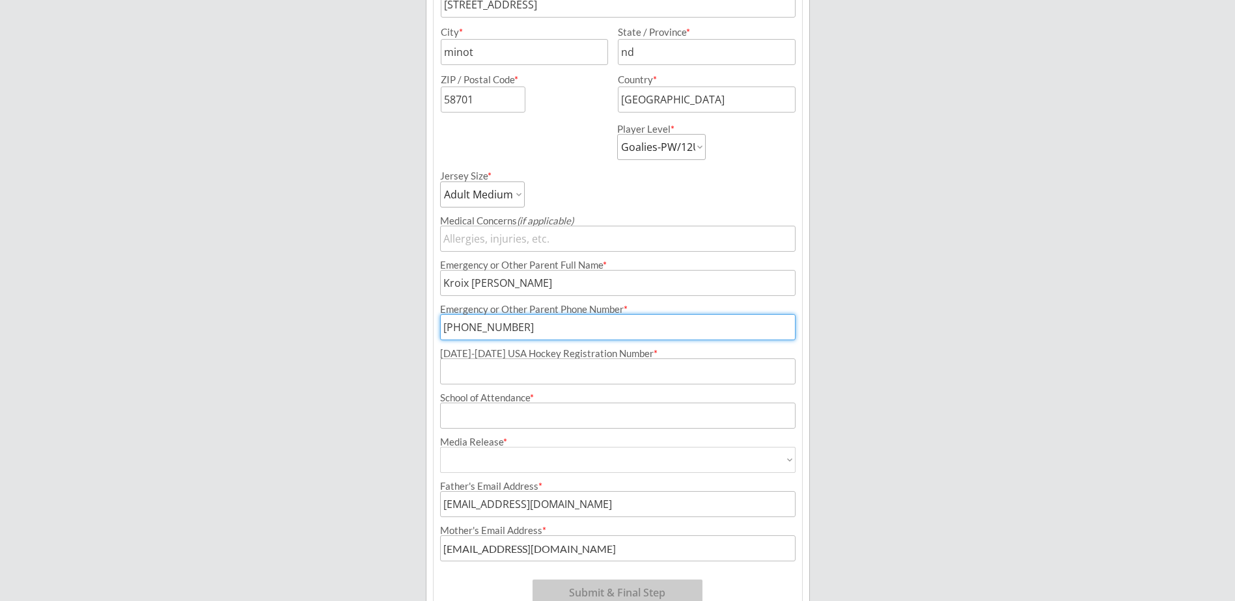
scroll to position [453, 0]
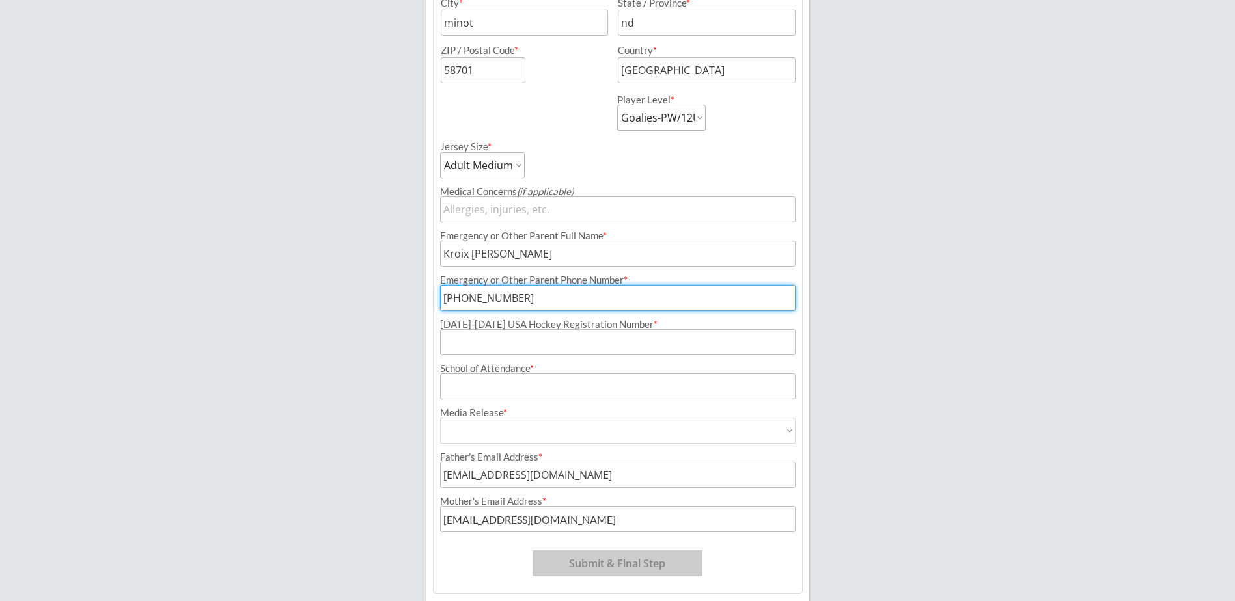
click at [532, 348] on input "input" at bounding box center [617, 342] width 355 height 26
drag, startPoint x: 532, startPoint y: 348, endPoint x: 501, endPoint y: 348, distance: 31.2
click at [501, 348] on input "input" at bounding box center [617, 342] width 355 height 26
click at [506, 346] on input "input" at bounding box center [617, 342] width 355 height 26
click at [486, 338] on input "input" at bounding box center [617, 342] width 355 height 26
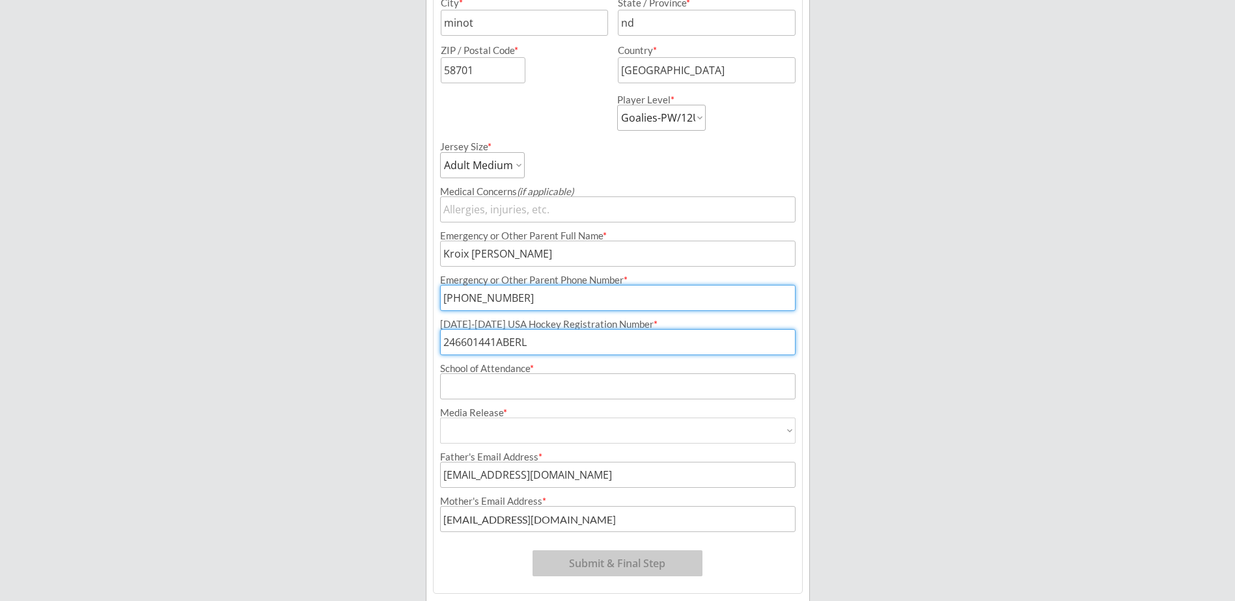
type input "246601441ABERL"
click at [486, 385] on input "input" at bounding box center [617, 387] width 355 height 26
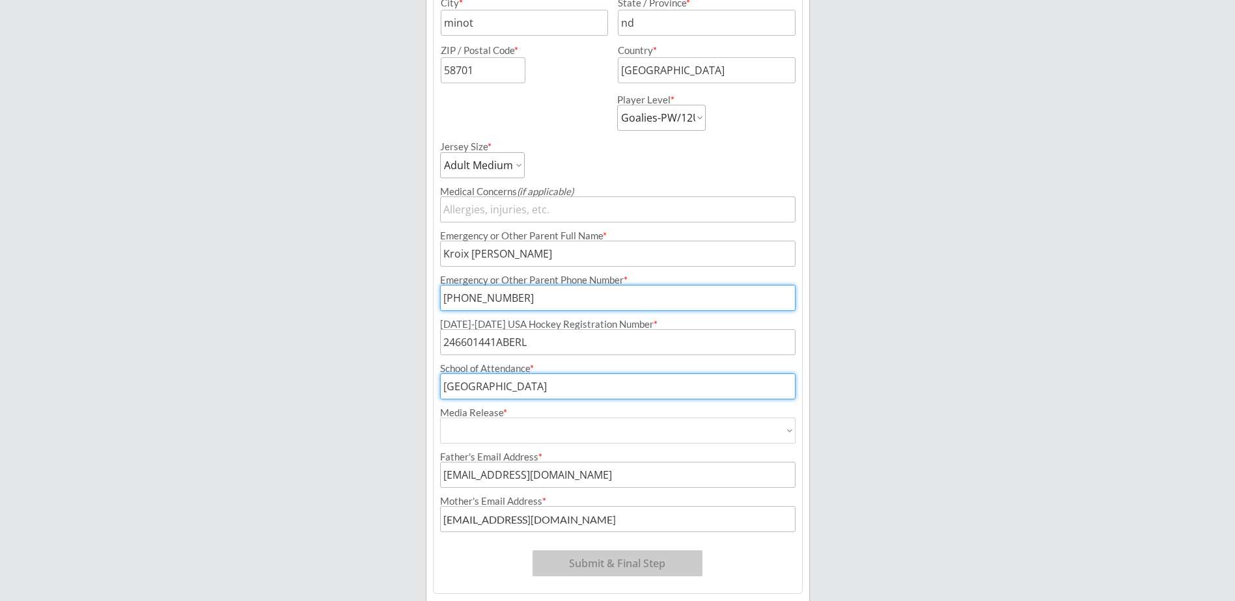
type input "[GEOGRAPHIC_DATA]"
click at [478, 432] on select "Yes No" at bounding box center [617, 431] width 355 height 26
select select ""Yes""
click at [440, 418] on select "Yes No" at bounding box center [617, 431] width 355 height 26
type input "Yes"
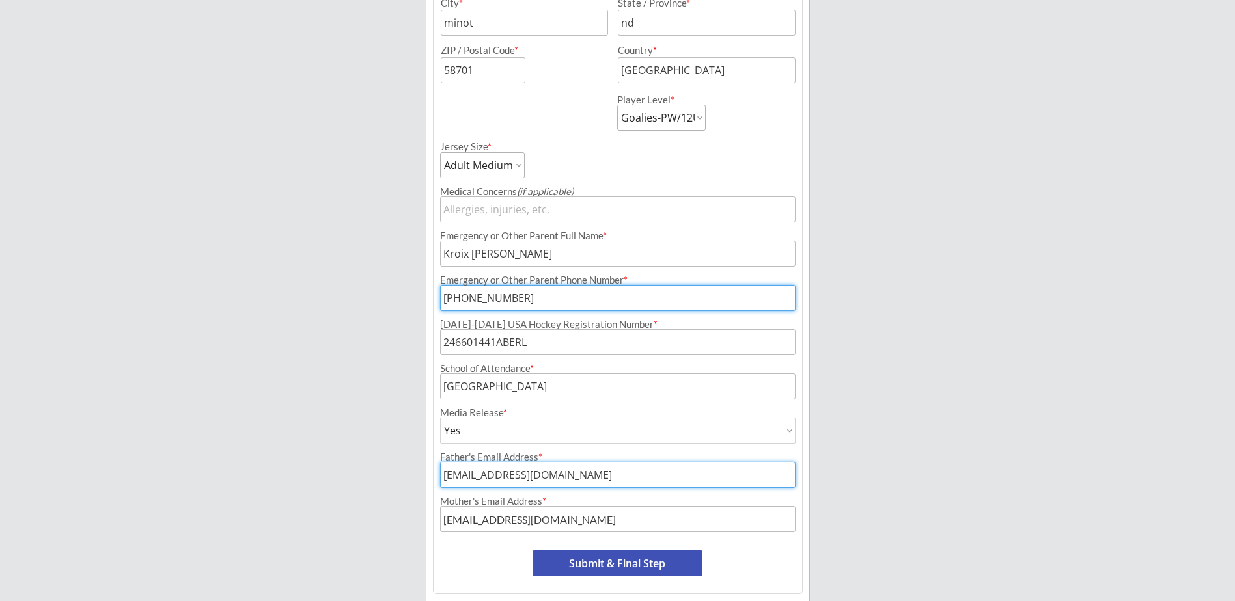
drag, startPoint x: 601, startPoint y: 478, endPoint x: 368, endPoint y: 460, distance: 233.7
click at [371, 461] on div "Minot Hockey Boosters Organizer Info 2 Registrations Forms 3 Waivers & Payment …" at bounding box center [617, 97] width 1235 height 1101
type input "[PERSON_NAME][EMAIL_ADDRESS][PERSON_NAME][DOMAIN_NAME]"
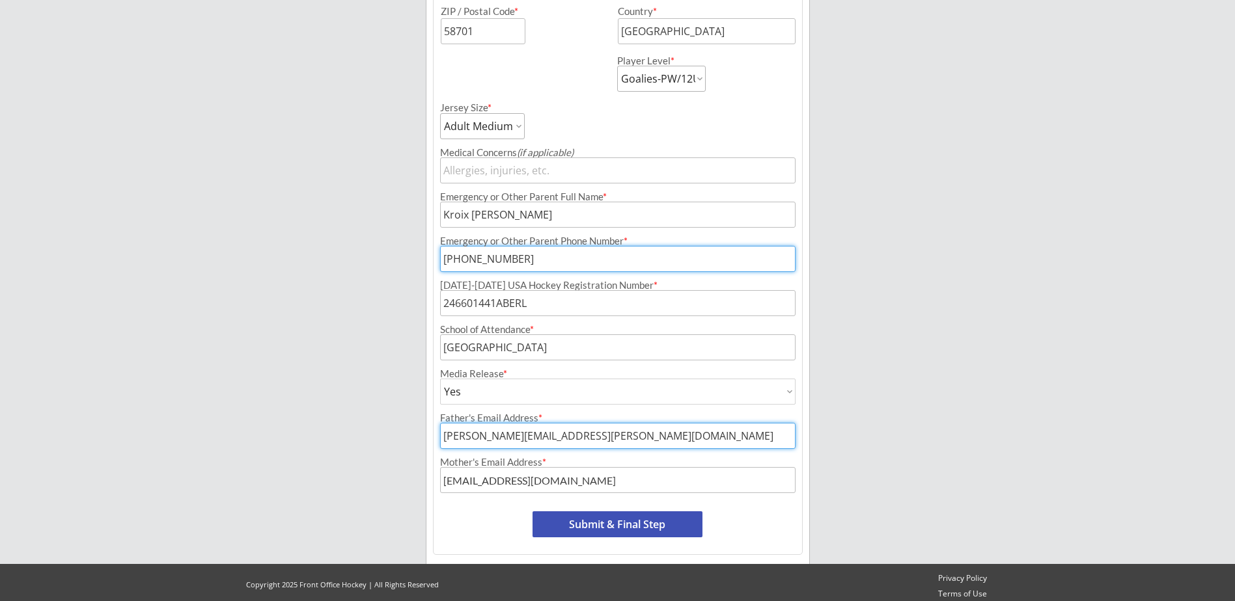
scroll to position [499, 0]
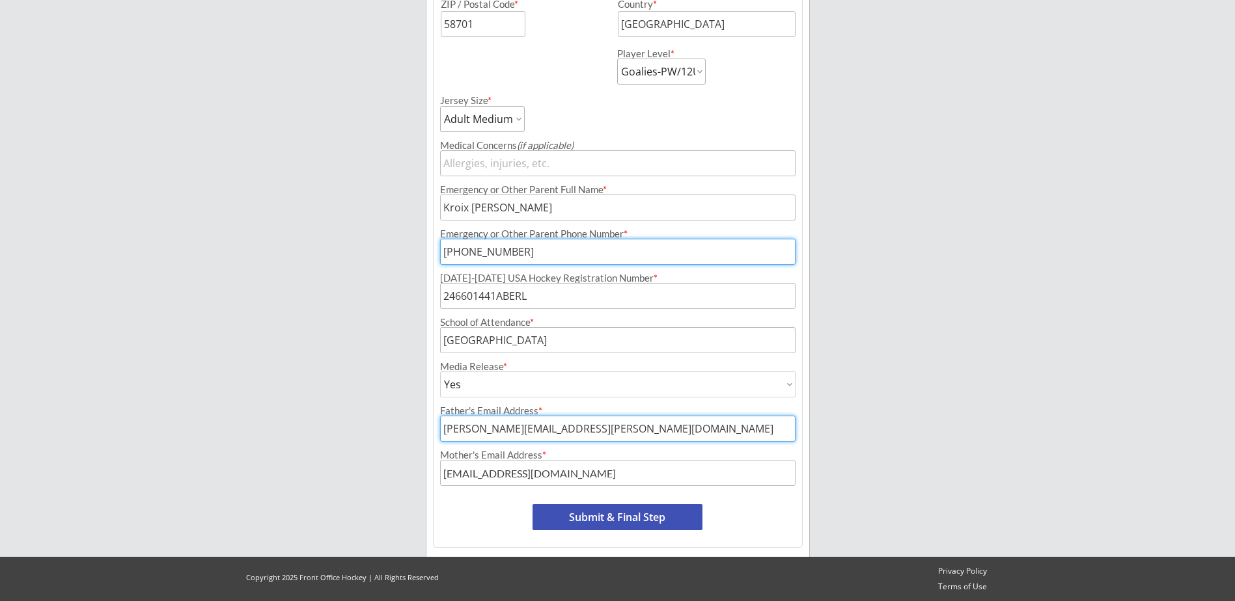
click at [602, 514] on button "Submit & Final Step" at bounding box center [617, 517] width 170 height 26
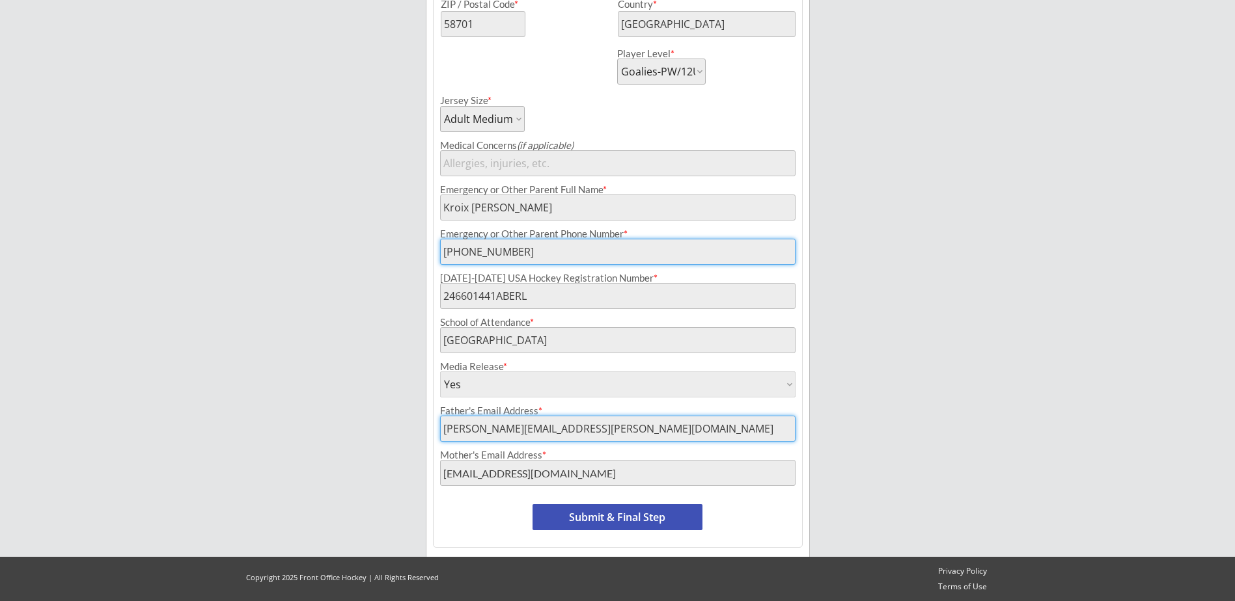
click at [601, 518] on button "Submit & Final Step" at bounding box center [617, 517] width 170 height 26
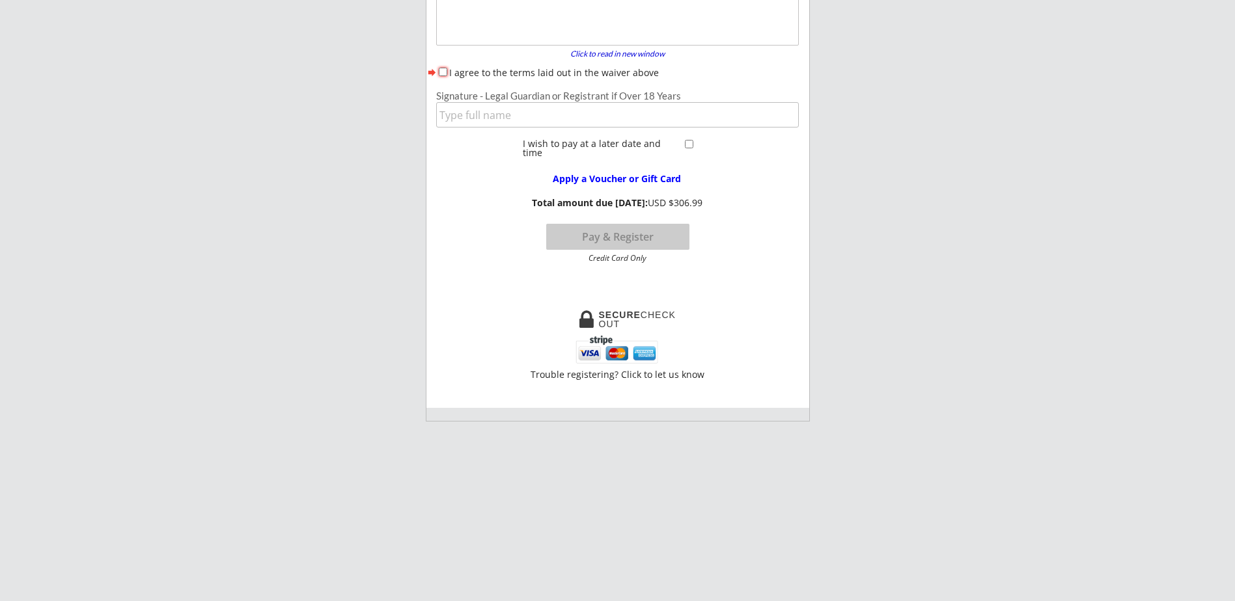
scroll to position [107, 0]
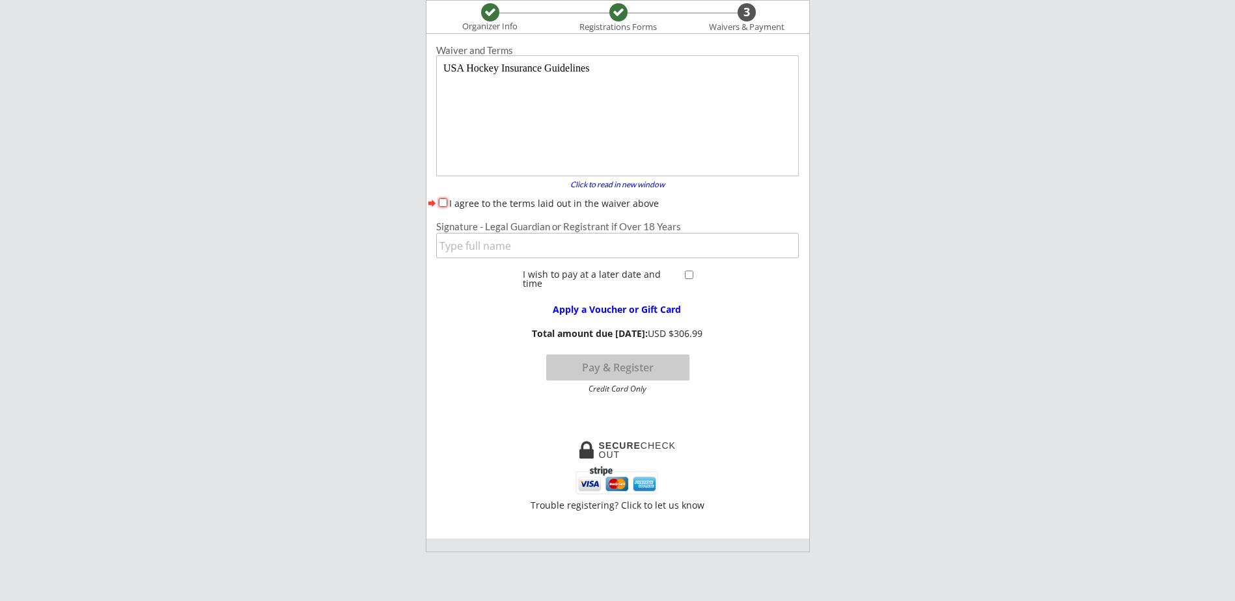
click at [443, 207] on div "I agree to the terms laid out in the waiver above" at bounding box center [617, 204] width 363 height 14
click at [444, 199] on input "I agree to the terms laid out in the waiver above" at bounding box center [443, 203] width 8 height 8
checkbox input "true"
click at [460, 247] on input "input" at bounding box center [617, 245] width 363 height 25
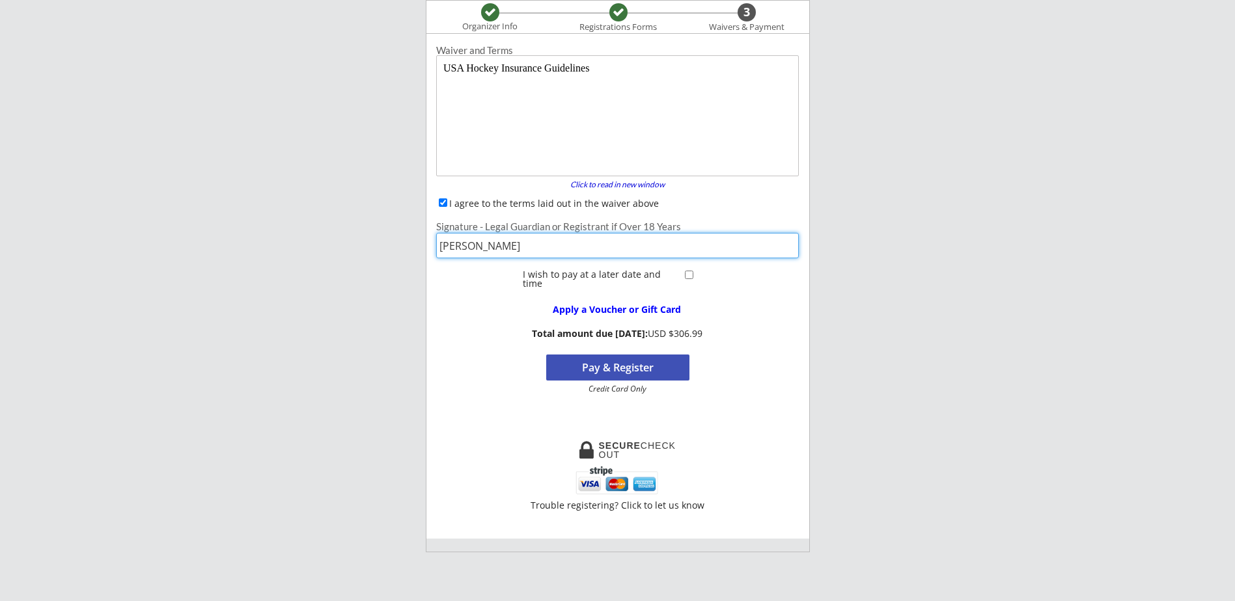
type input "[PERSON_NAME]"
click at [692, 275] on input "checkbox" at bounding box center [689, 275] width 8 height 8
checkbox input "true"
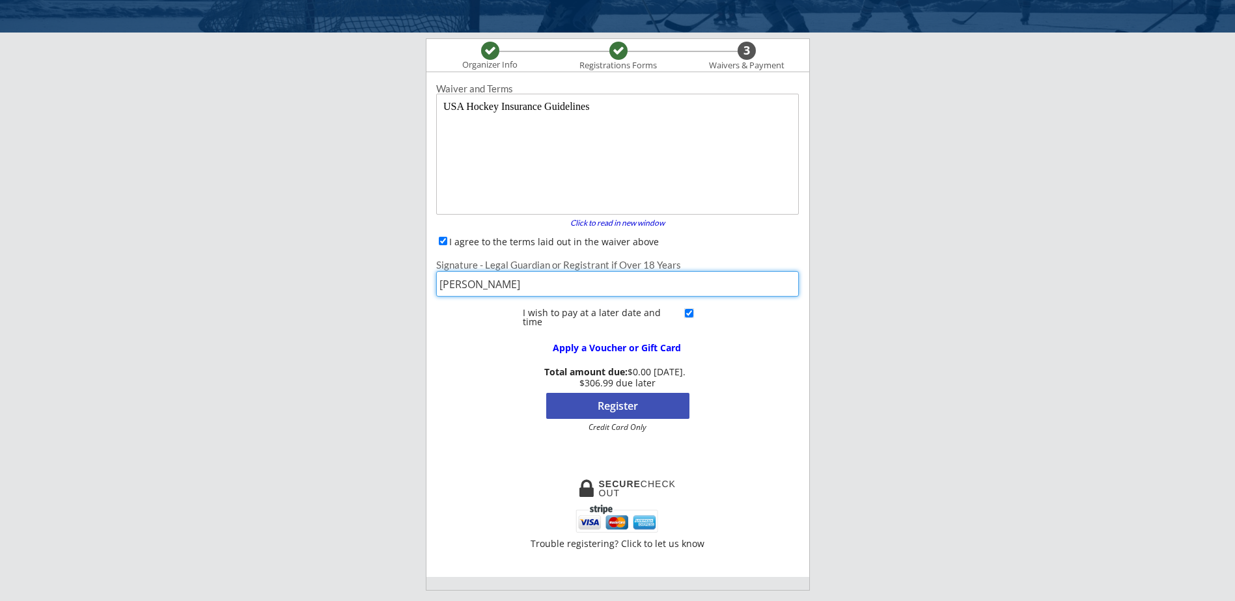
scroll to position [65, 0]
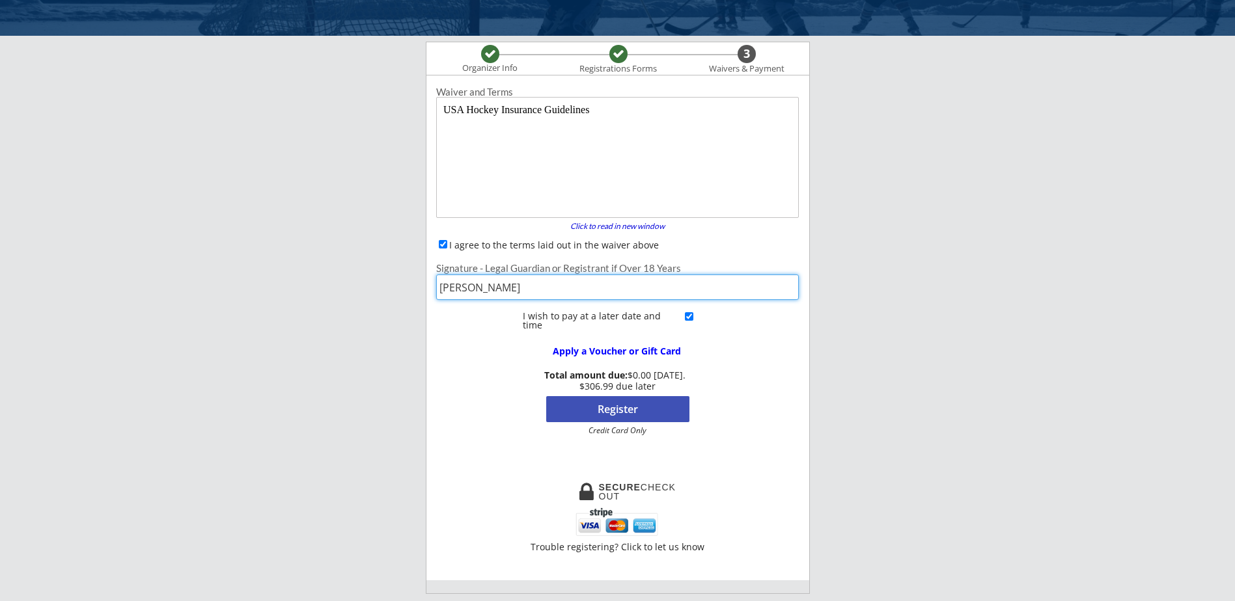
click at [610, 400] on button "Register" at bounding box center [617, 409] width 143 height 26
